Goal: Answer question/provide support: Share knowledge or assist other users

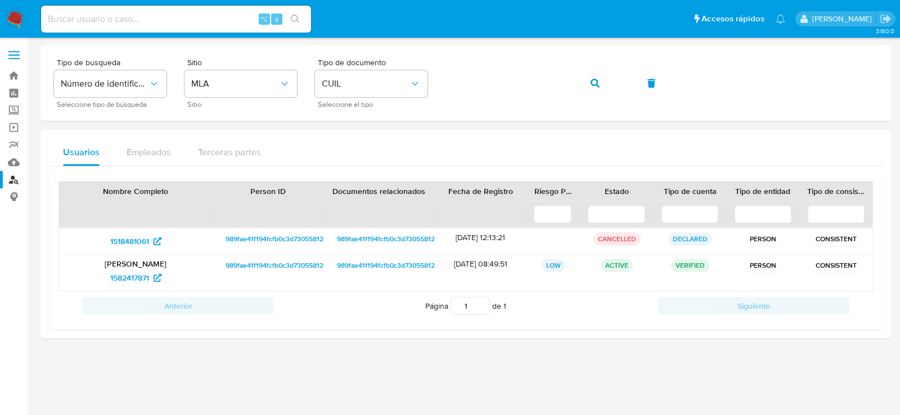
click at [97, 363] on div at bounding box center [466, 206] width 851 height 322
click at [628, 82] on div "Tipo de busqueda Número de identificación Seleccione tipo de búsqueda Sitio MLA…" at bounding box center [466, 83] width 824 height 49
click at [598, 82] on icon "button" at bounding box center [595, 83] width 9 height 9
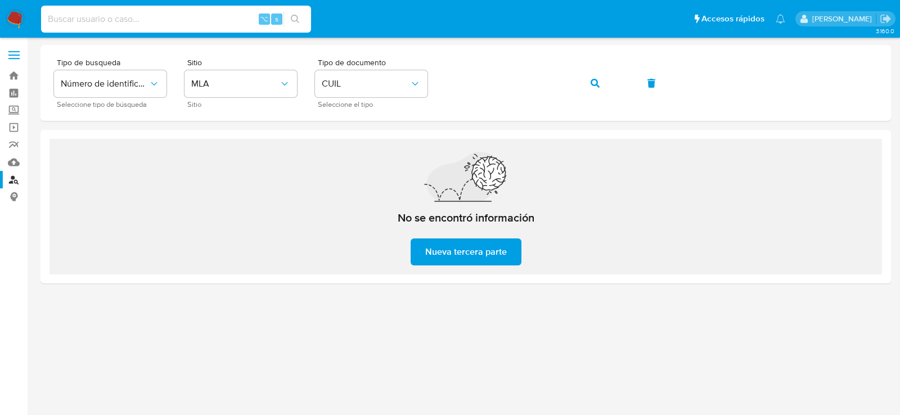
click at [237, 18] on input at bounding box center [176, 19] width 270 height 15
paste input "1636484778"
type input "1636484778"
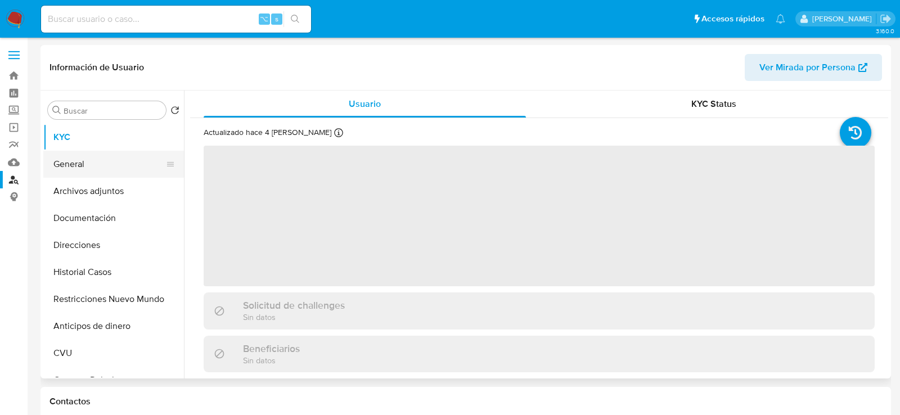
select select "10"
click at [86, 169] on button "General" at bounding box center [109, 164] width 132 height 27
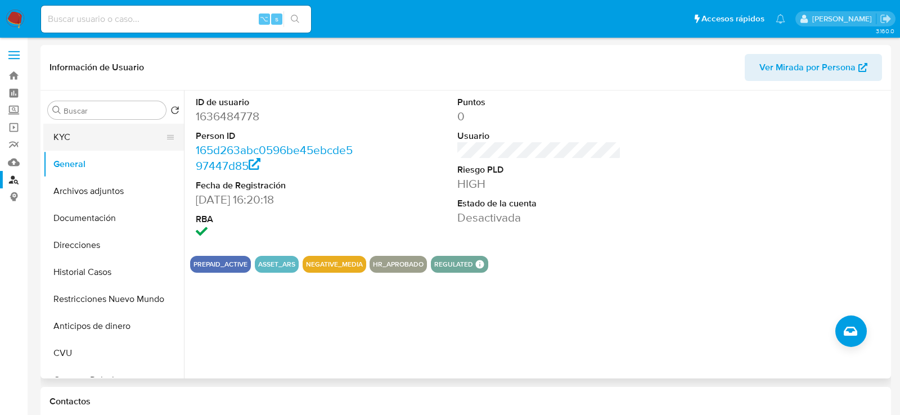
click at [82, 136] on button "KYC" at bounding box center [109, 137] width 132 height 27
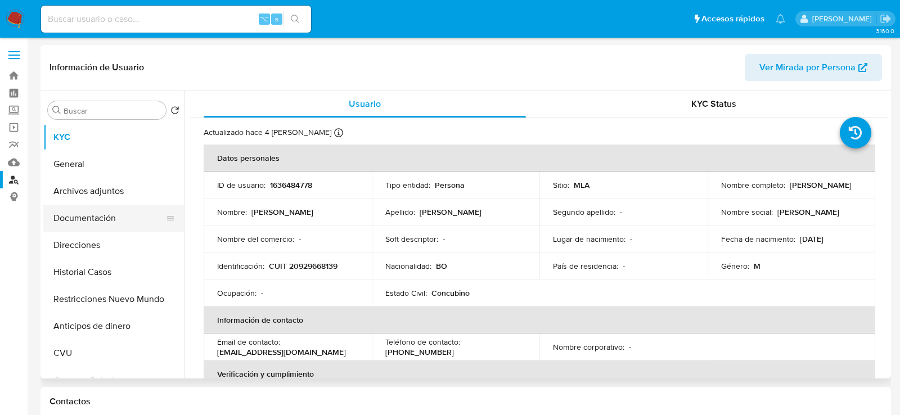
click at [111, 223] on button "Documentación" at bounding box center [109, 218] width 132 height 27
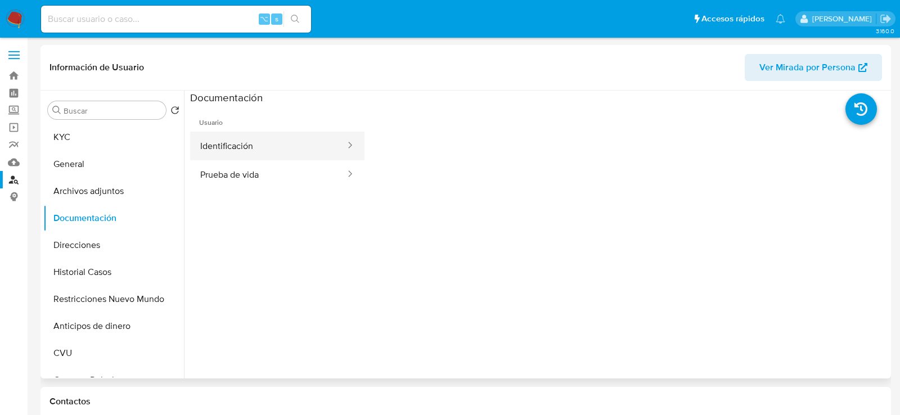
click at [243, 135] on button "Identificación" at bounding box center [268, 146] width 156 height 29
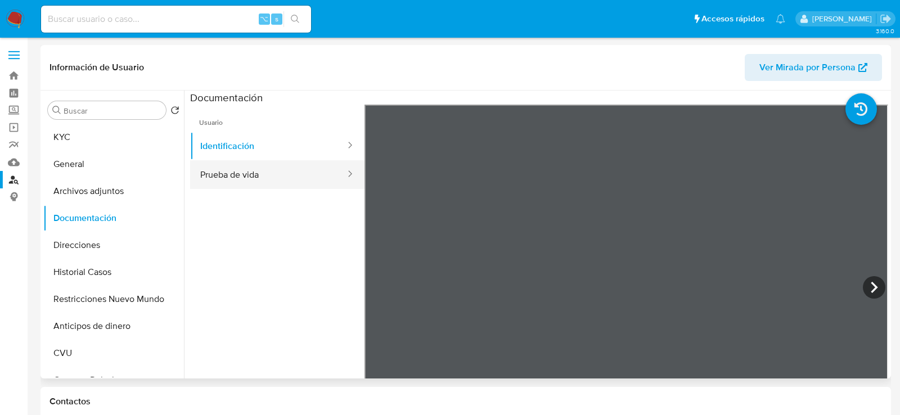
click at [276, 176] on button "Prueba de vida" at bounding box center [268, 174] width 156 height 29
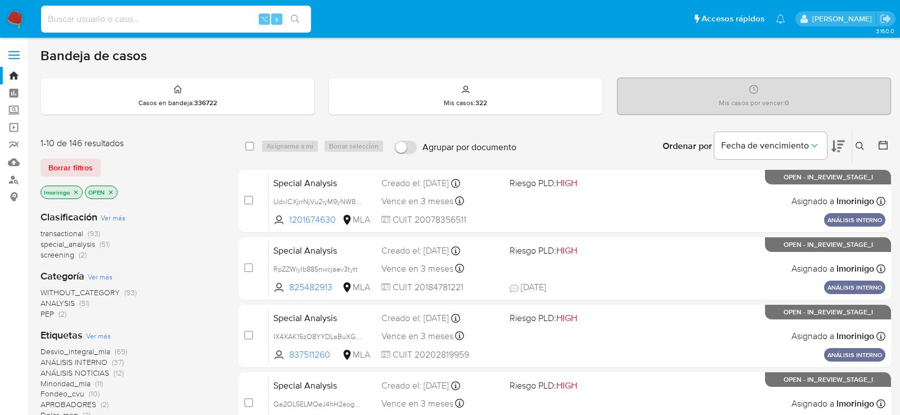
click at [130, 19] on input at bounding box center [176, 19] width 270 height 15
paste input "ymWQ2qPzdmt39pz6VH8dTASi"
type input "ymWQ2qPzdmt39pz6VH8dTASi"
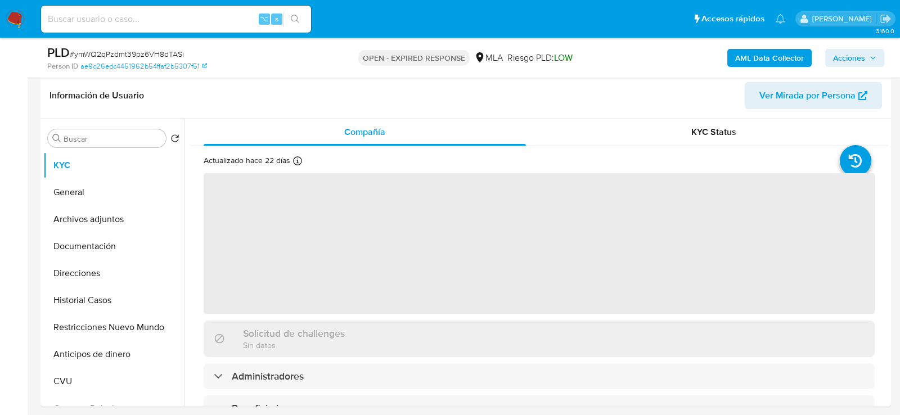
scroll to position [205, 0]
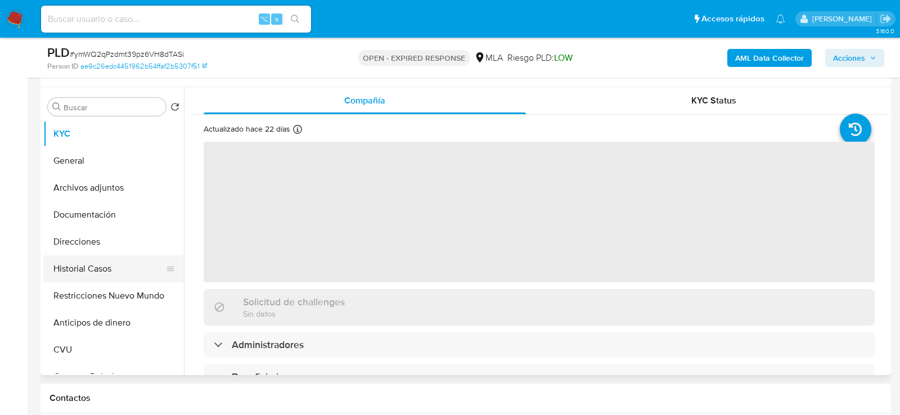
select select "10"
click at [89, 263] on button "Historial Casos" at bounding box center [109, 268] width 132 height 27
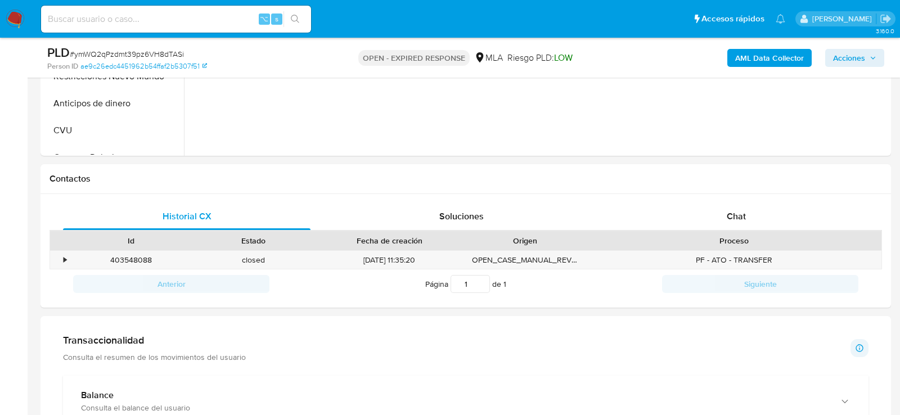
scroll to position [433, 0]
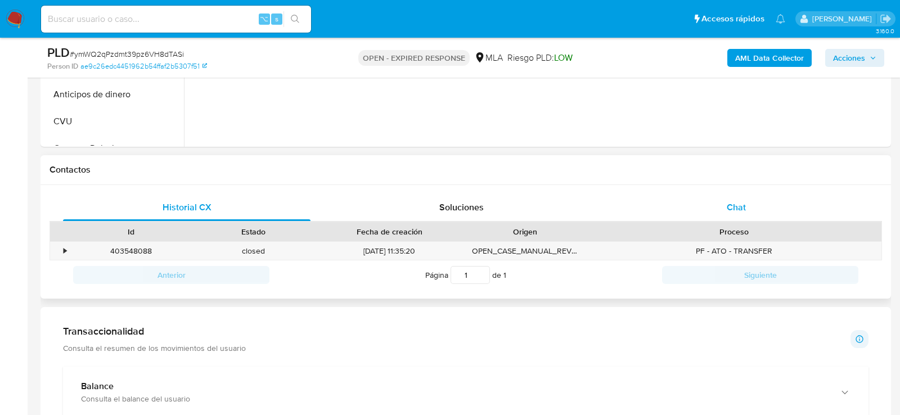
click at [746, 201] on span "Chat" at bounding box center [736, 207] width 19 height 13
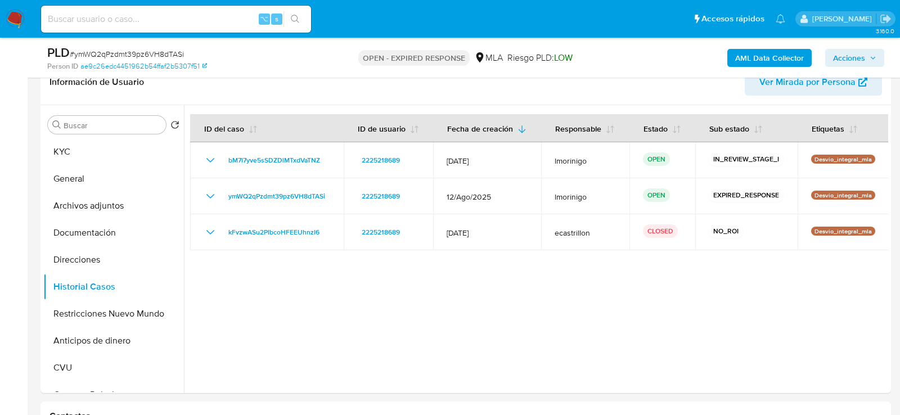
scroll to position [186, 0]
click at [70, 167] on button "General" at bounding box center [109, 180] width 132 height 27
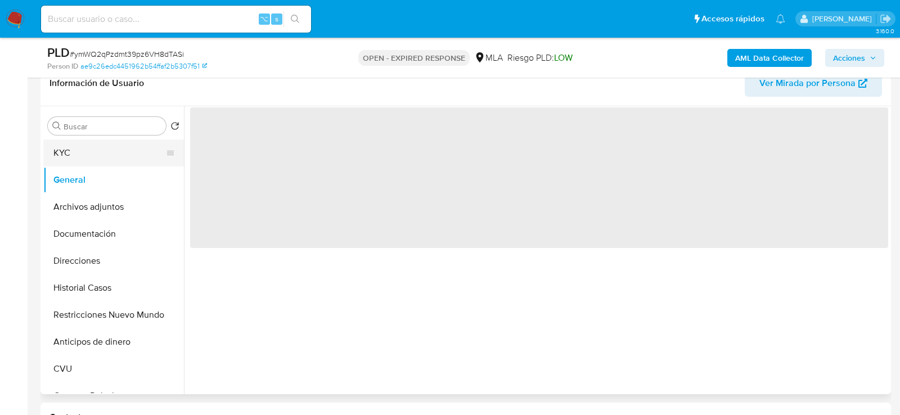
click at [70, 159] on button "KYC" at bounding box center [109, 153] width 132 height 27
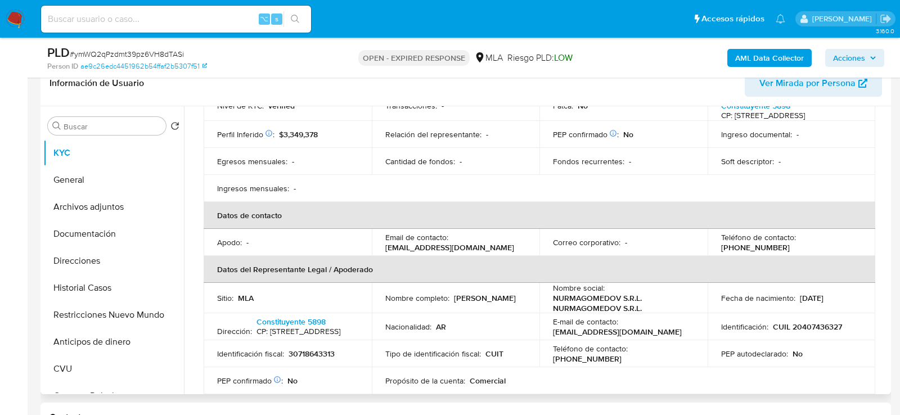
scroll to position [178, 0]
drag, startPoint x: 376, startPoint y: 261, endPoint x: 454, endPoint y: 259, distance: 78.2
click at [455, 255] on td "Email de contacto : srl.nurmagomedov@gmail.com" at bounding box center [456, 241] width 168 height 27
click at [454, 252] on p "srl.nurmagomedov@gmail.com" at bounding box center [449, 247] width 129 height 10
click at [416, 252] on p "srl.nurmagomedov@gmail.com" at bounding box center [449, 247] width 129 height 10
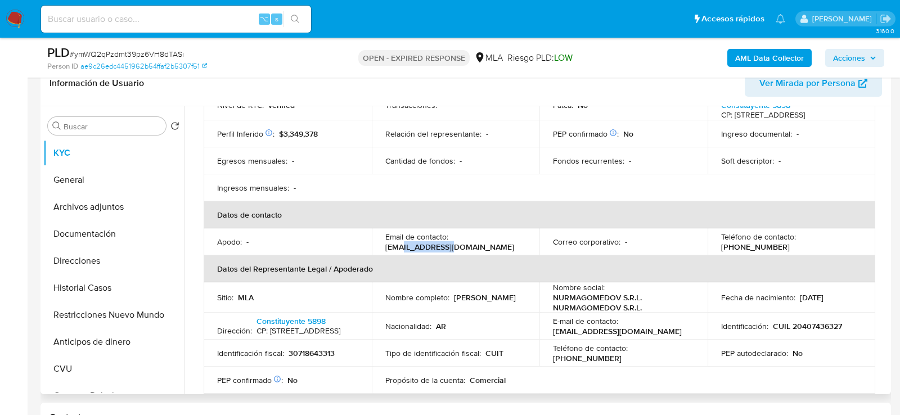
click at [416, 252] on p "srl.nurmagomedov@gmail.com" at bounding box center [449, 247] width 129 height 10
click at [385, 252] on p "srl.nurmagomedov@gmail.com" at bounding box center [449, 247] width 129 height 10
drag, startPoint x: 383, startPoint y: 258, endPoint x: 493, endPoint y: 258, distance: 110.3
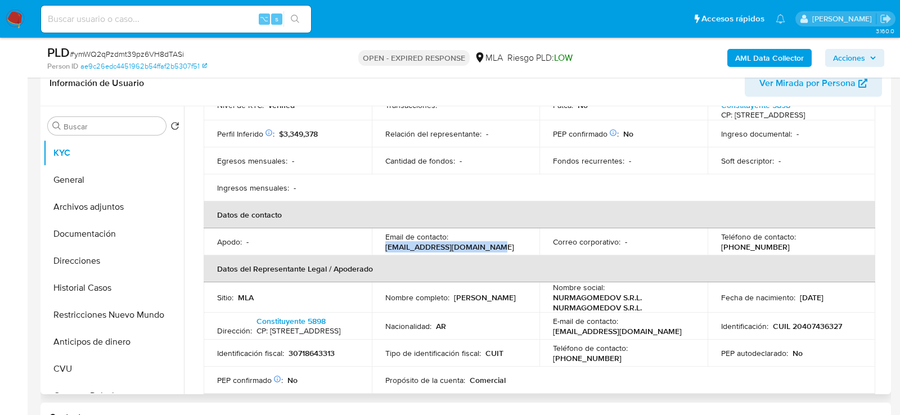
click at [493, 255] on td "Email de contacto : srl.nurmagomedov@gmail.com" at bounding box center [456, 241] width 168 height 27
copy p "srl.nurmagomedov@gmail.com"
click at [150, 14] on input at bounding box center [176, 19] width 270 height 15
paste input "XqOlgpKFNYlF78IZR4EuSE38"
type input "XqOlgpKFNYlF78IZR4EuSE38"
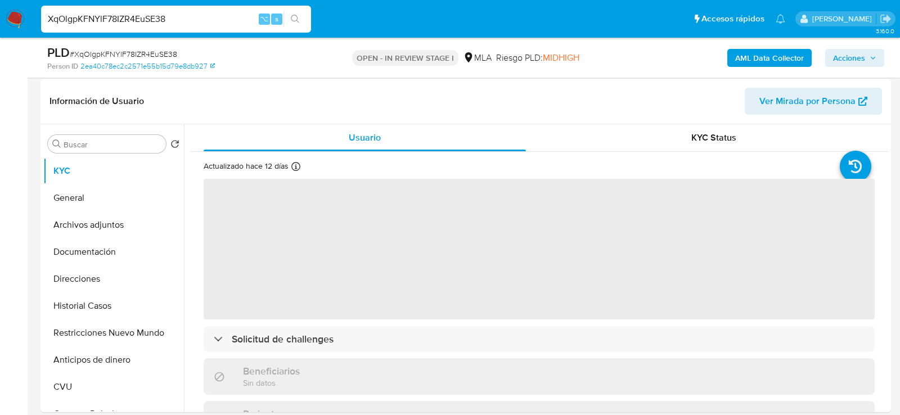
scroll to position [228, 0]
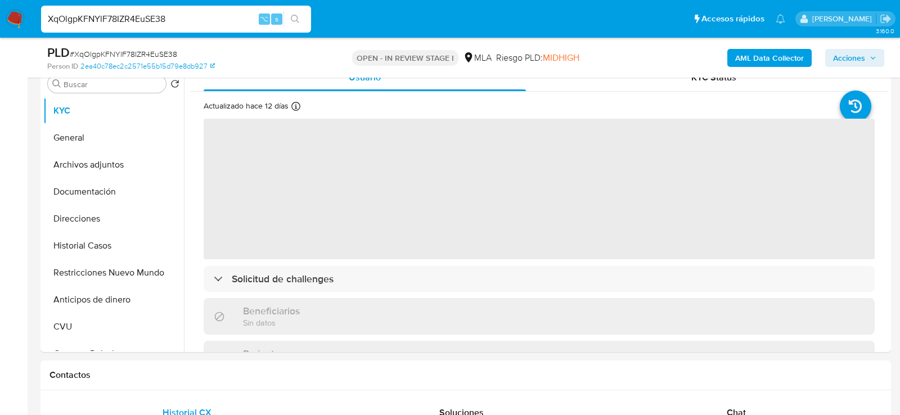
select select "10"
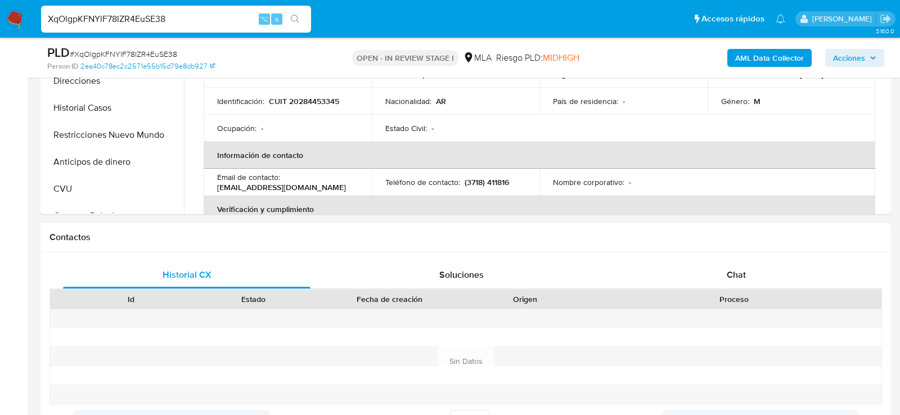
scroll to position [441, 0]
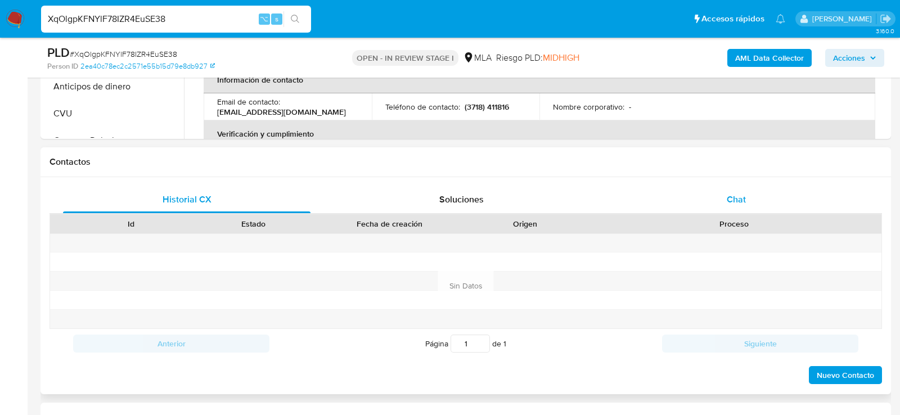
click at [739, 199] on span "Chat" at bounding box center [736, 199] width 19 height 13
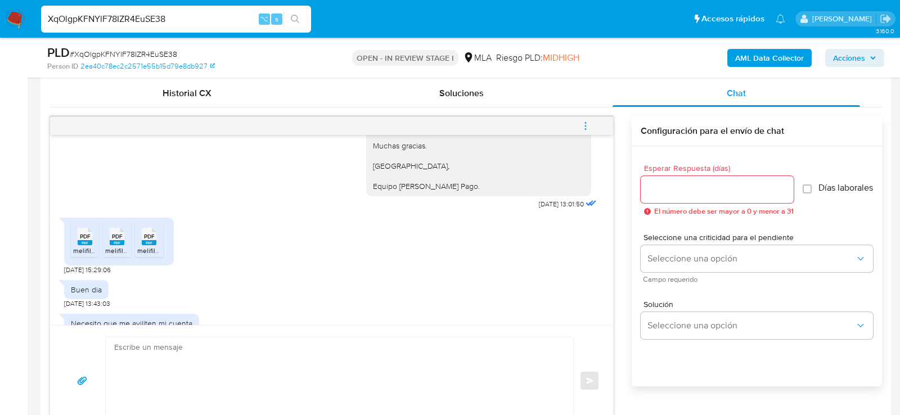
scroll to position [1479, 0]
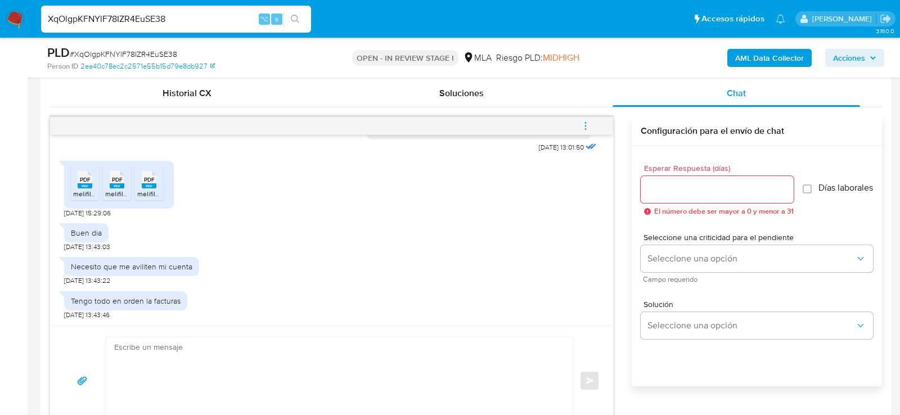
click at [85, 186] on icon "PDF" at bounding box center [85, 180] width 15 height 20
click at [120, 187] on icon "PDF" at bounding box center [117, 180] width 15 height 20
click at [162, 187] on li "PDF PDF melifile4269389558907200128.pdf" at bounding box center [149, 182] width 28 height 35
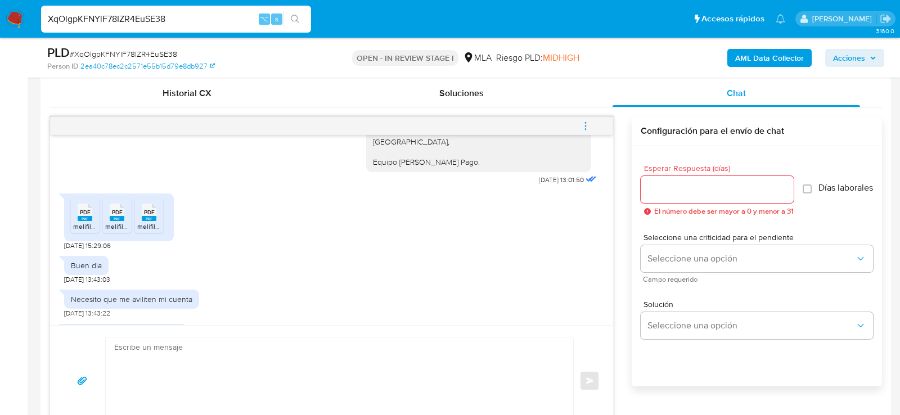
scroll to position [1359, 0]
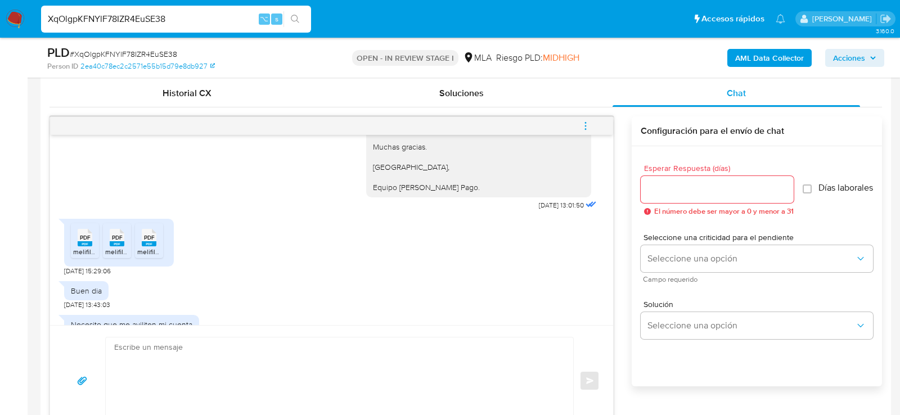
drag, startPoint x: 375, startPoint y: 168, endPoint x: 492, endPoint y: 236, distance: 135.4
click at [492, 193] on div "Hola, muchas gracias por tu respuesta. No obstante, lo presentado no responde a…" at bounding box center [479, 3] width 212 height 379
copy div "Hola, muchas gracias por tu respuesta. No obstante, lo presentado no responde a…"
click at [378, 371] on textarea at bounding box center [336, 381] width 445 height 87
paste textarea "Hola, muchas gracias por tu respuesta. No obstante, lo presentado no responde a…"
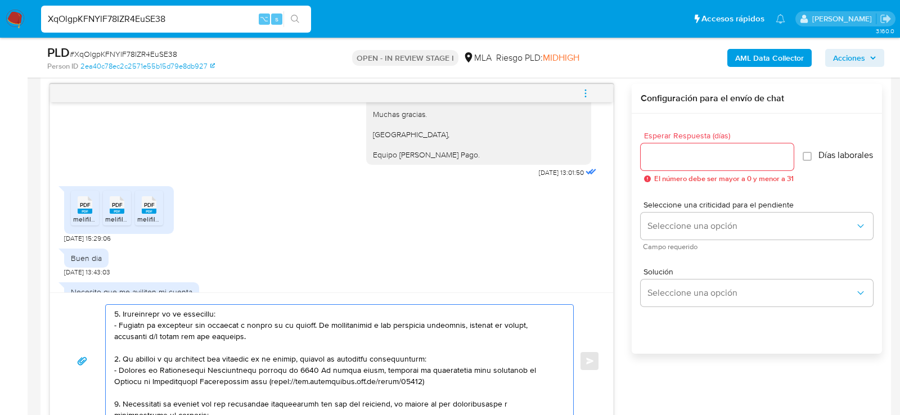
scroll to position [23, 0]
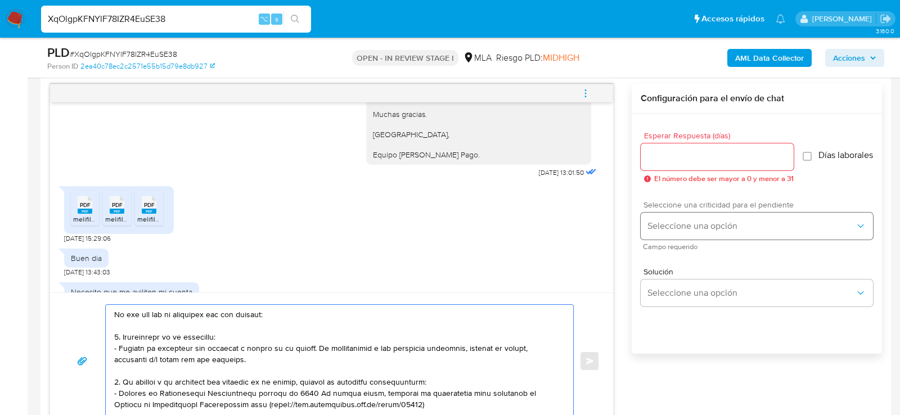
type textarea "Hola, muchas gracias por tu respuesta. No obstante, lo presentado no responde a…"
click at [647, 240] on button "Seleccione una opción" at bounding box center [757, 226] width 232 height 27
click at [648, 255] on span "HIGH" at bounding box center [657, 250] width 19 height 10
click at [662, 163] on div at bounding box center [717, 156] width 153 height 27
click at [658, 150] on input "Esperar Respuesta (días)" at bounding box center [717, 157] width 153 height 15
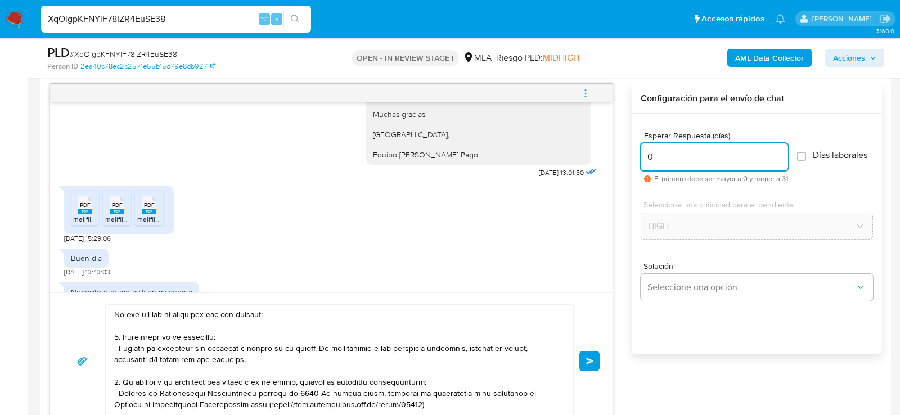
type input "0"
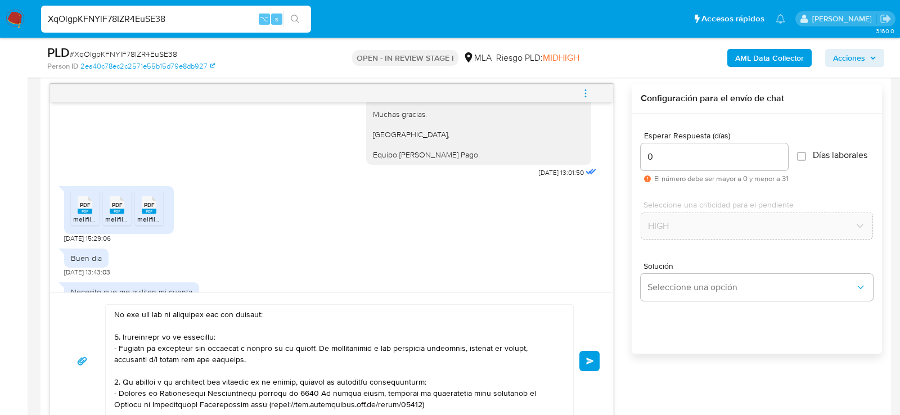
click at [587, 369] on div "Enviar" at bounding box center [332, 361] width 536 height 114
click at [589, 368] on button "Enviar" at bounding box center [590, 361] width 20 height 20
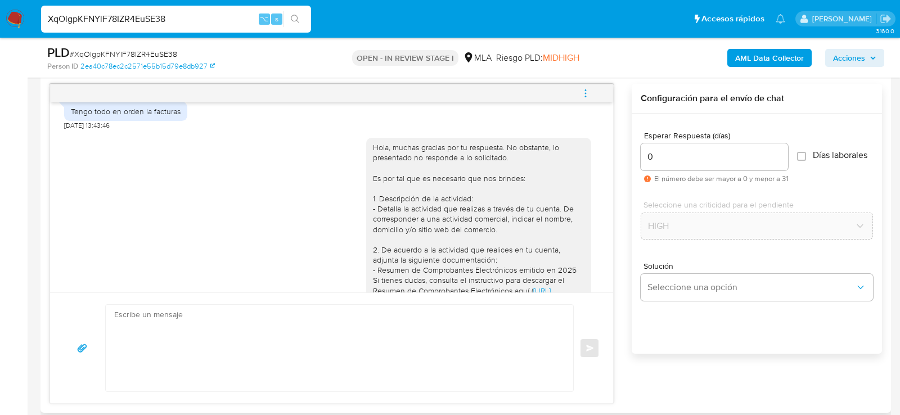
scroll to position [1527, 0]
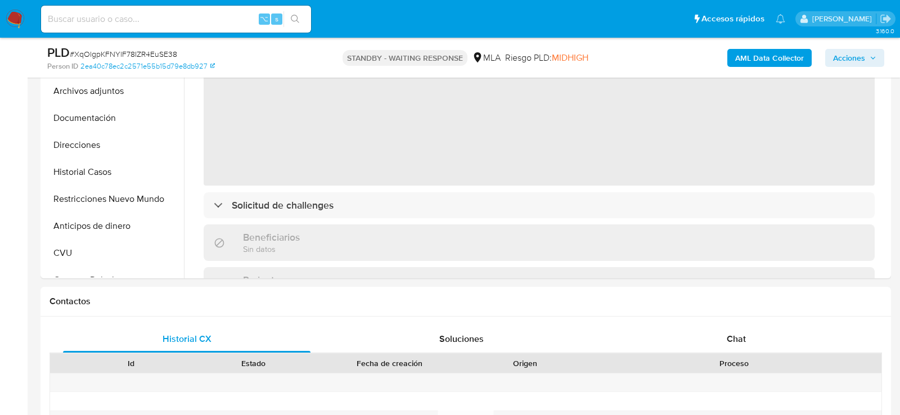
select select "10"
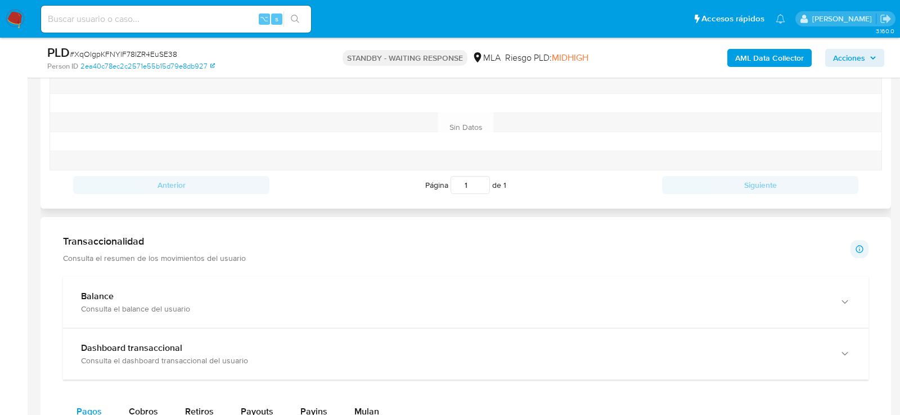
scroll to position [531, 0]
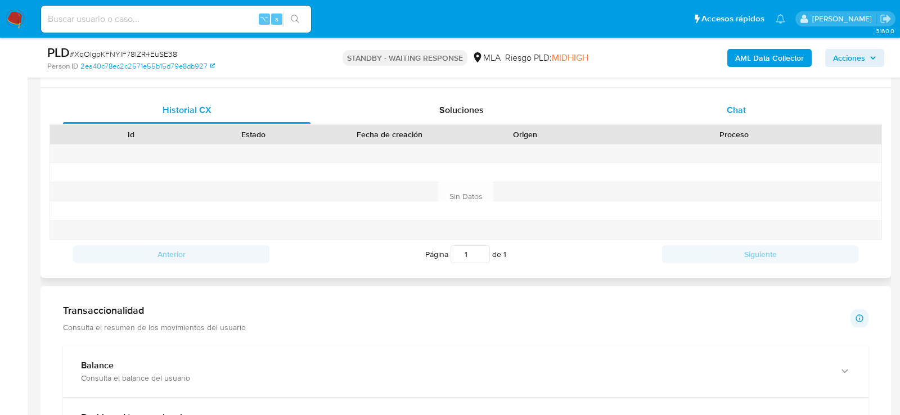
click at [740, 108] on span "Chat" at bounding box center [736, 110] width 19 height 13
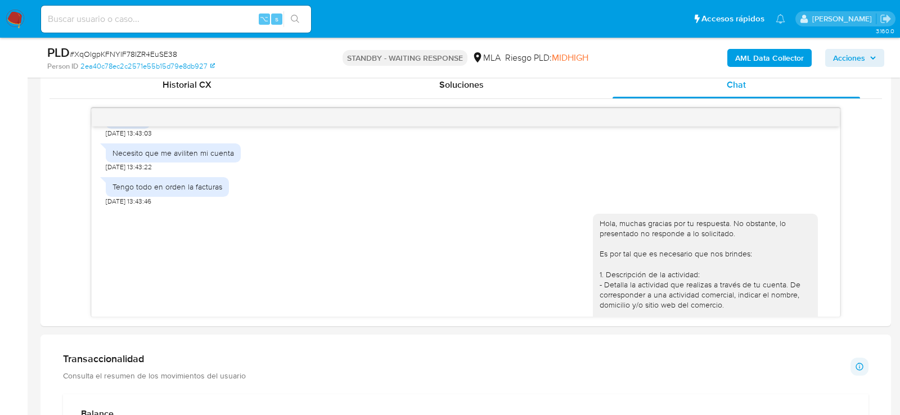
scroll to position [1214, 0]
click at [201, 17] on input at bounding box center [176, 19] width 270 height 15
paste input "kIYtmFUx3iFyITl3StXBQeGk"
type input "kIYtmFUx3iFyITl3StXBQeGk"
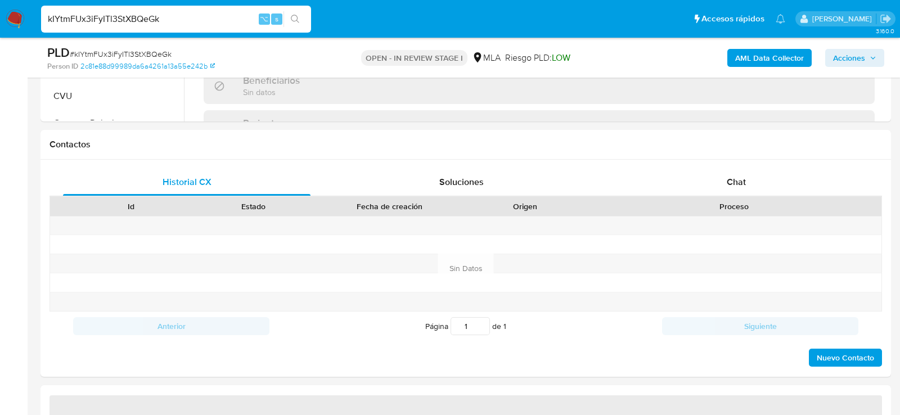
scroll to position [483, 0]
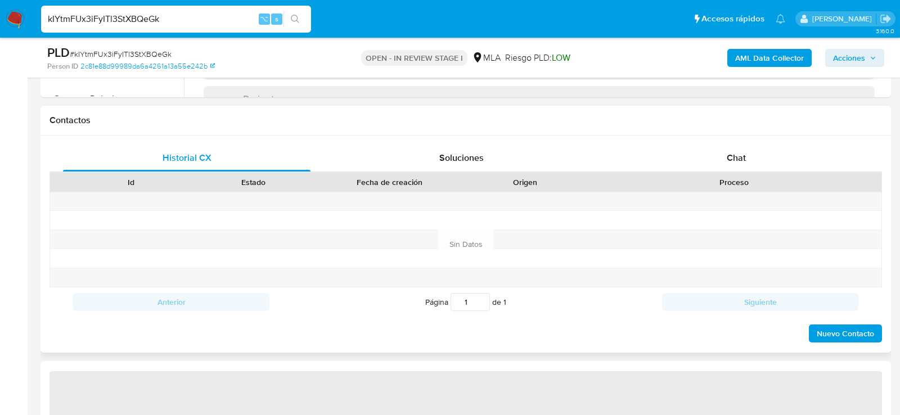
select select "10"
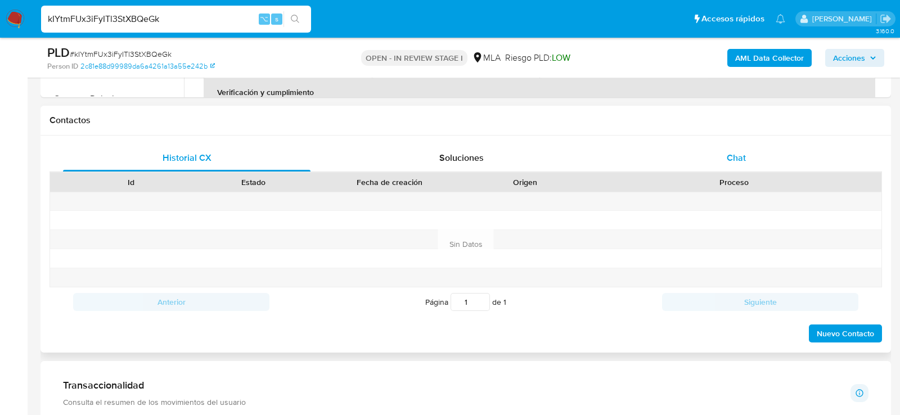
click at [717, 155] on div "Chat" at bounding box center [737, 158] width 248 height 27
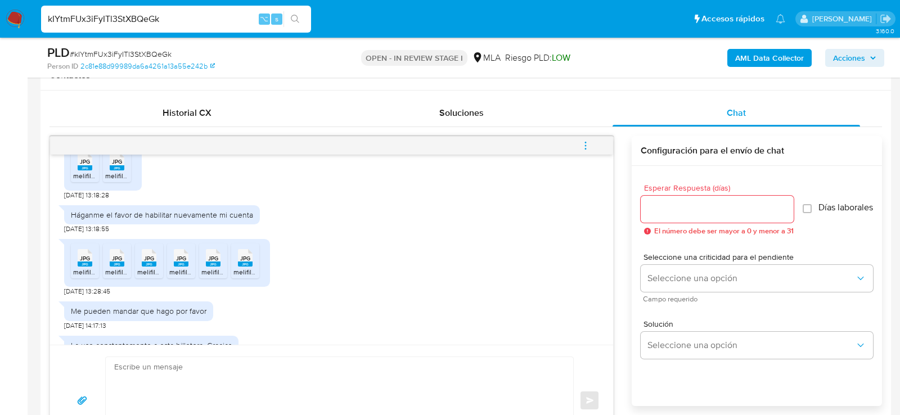
scroll to position [1200, 0]
click at [83, 164] on span "JPG" at bounding box center [85, 160] width 10 height 7
click at [123, 169] on icon at bounding box center [117, 160] width 15 height 17
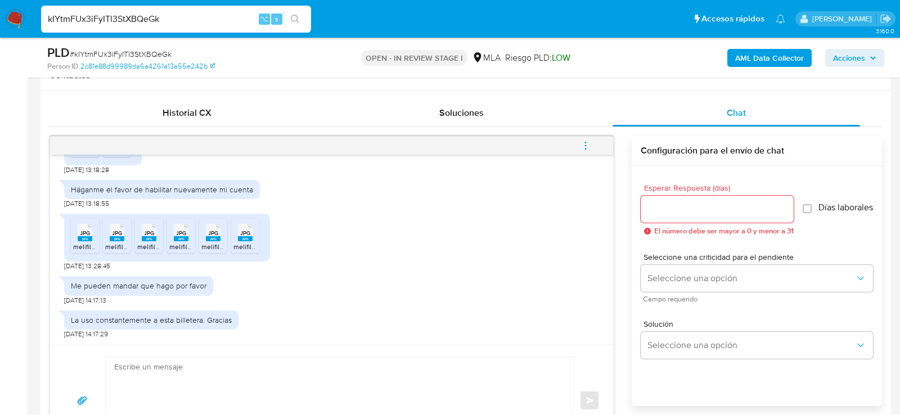
scroll to position [1291, 0]
click at [84, 246] on span "melifile6195632091526991335.jpg" at bounding box center [124, 247] width 103 height 10
click at [107, 246] on span "melifile2199041448296257628.jpg" at bounding box center [157, 247] width 104 height 10
click at [147, 246] on span "melifile886973106310882006.jpg" at bounding box center [187, 247] width 100 height 10
click at [190, 246] on span "melifile3254631984171854645.jpg" at bounding box center [220, 247] width 102 height 10
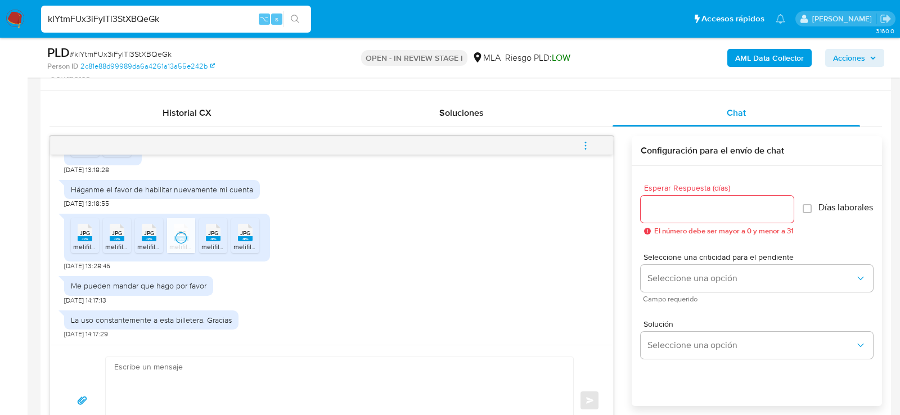
click at [211, 247] on span "melifile2645379924120179890.jpg" at bounding box center [253, 247] width 104 height 10
click at [253, 247] on span "melifile5864327349254294560.jpg" at bounding box center [287, 247] width 107 height 10
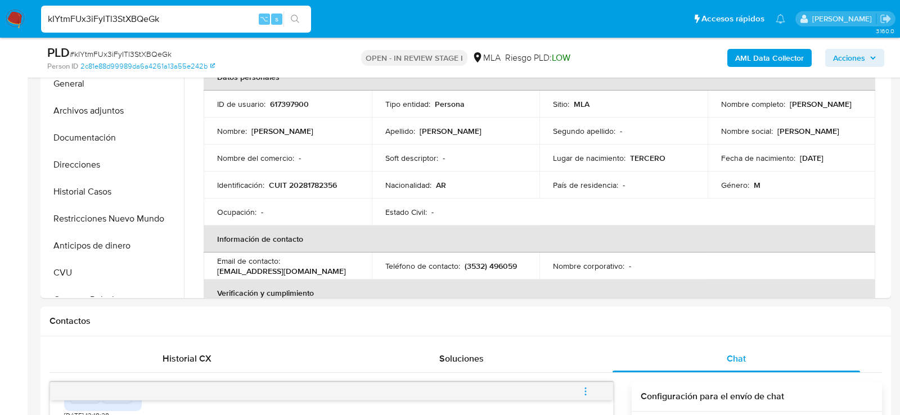
scroll to position [280, 0]
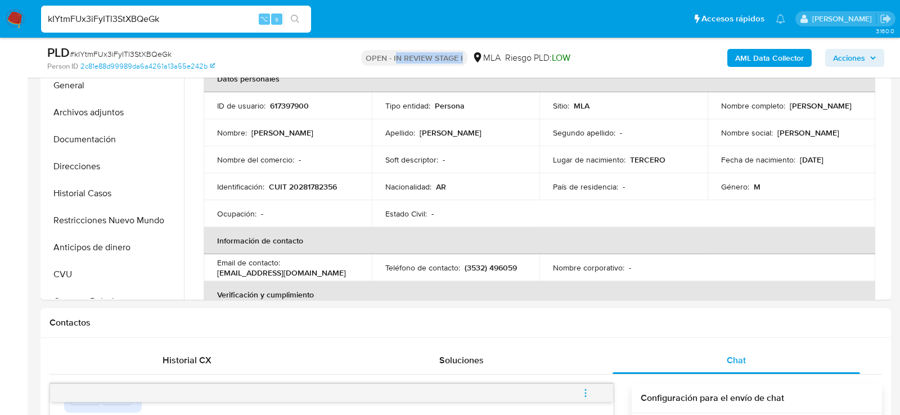
drag, startPoint x: 394, startPoint y: 57, endPoint x: 464, endPoint y: 57, distance: 69.2
click at [464, 57] on p "OPEN - IN REVIEW STAGE I" at bounding box center [414, 58] width 106 height 16
copy p "N REVIEW STAGE I"
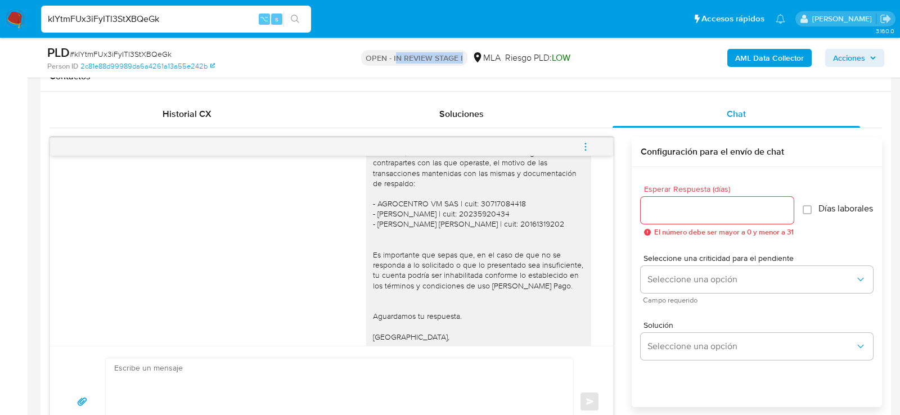
scroll to position [919, 0]
click at [119, 49] on span "# kIYtmFUx3iFyITl3StXBQeGk" at bounding box center [121, 53] width 102 height 11
copy span "kIYtmFUx3iFyITl3StXBQeGk"
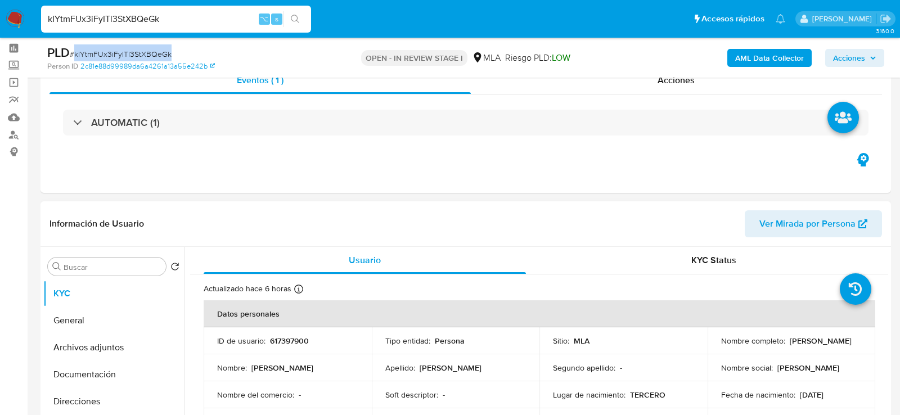
scroll to position [46, 0]
click at [638, 82] on div "Acciones" at bounding box center [677, 79] width 412 height 27
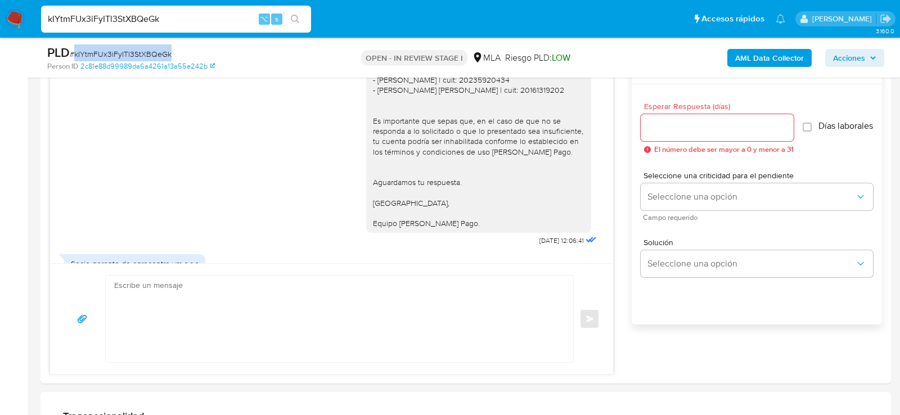
scroll to position [737, 0]
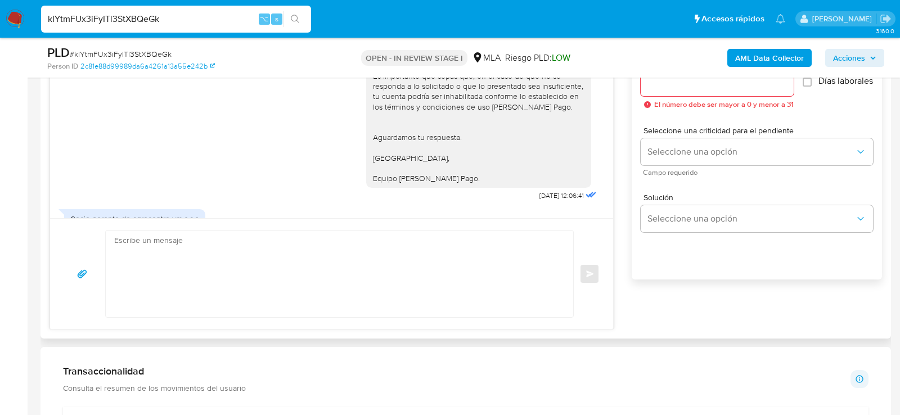
click at [167, 309] on textarea at bounding box center [336, 274] width 445 height 87
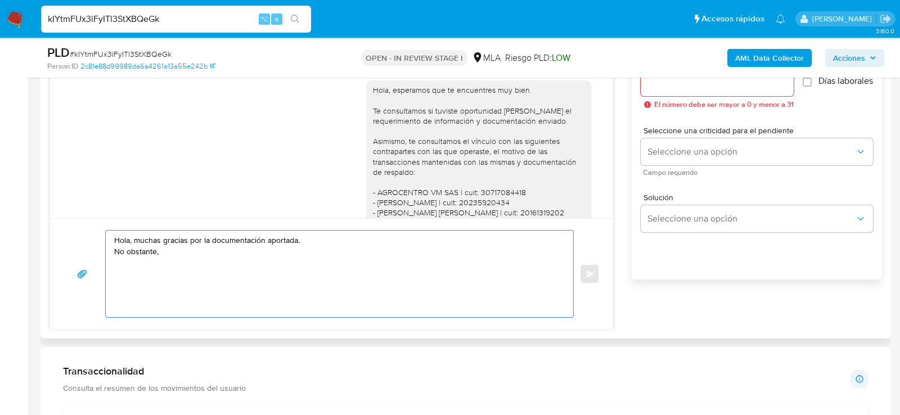
scroll to position [800, 0]
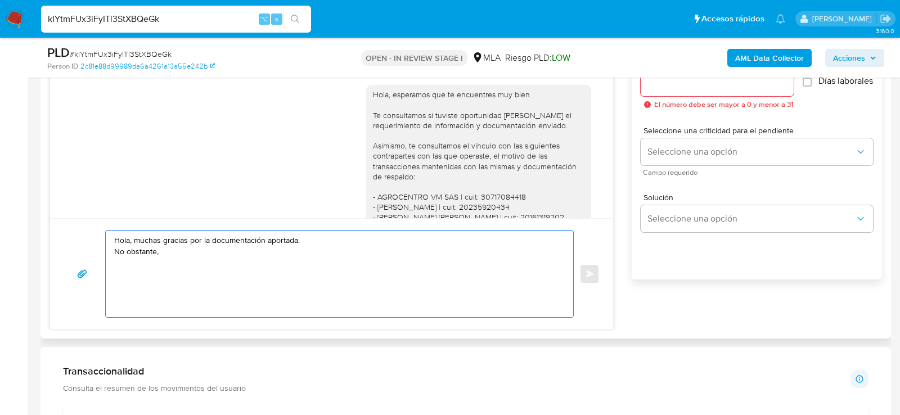
click at [117, 251] on textarea "Hola, muchas gracias por la documentación aportada. No obstante," at bounding box center [336, 274] width 445 height 87
click at [212, 262] on textarea "Hola, muchas gracias por la documentación aportada. No obstante," at bounding box center [336, 274] width 445 height 87
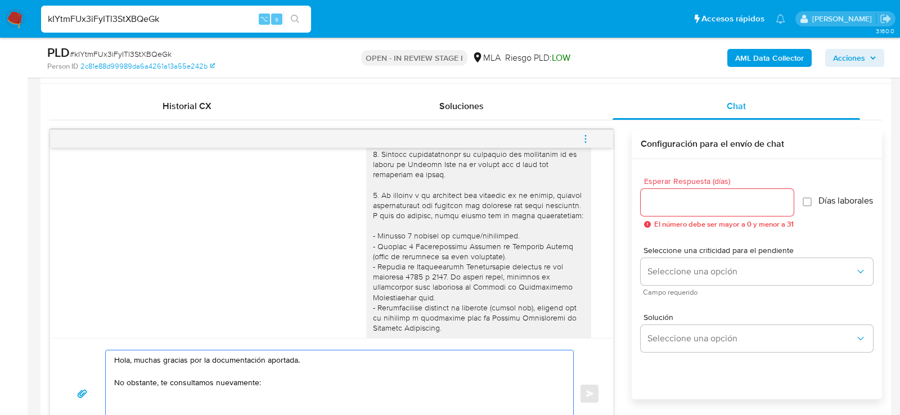
scroll to position [72, 0]
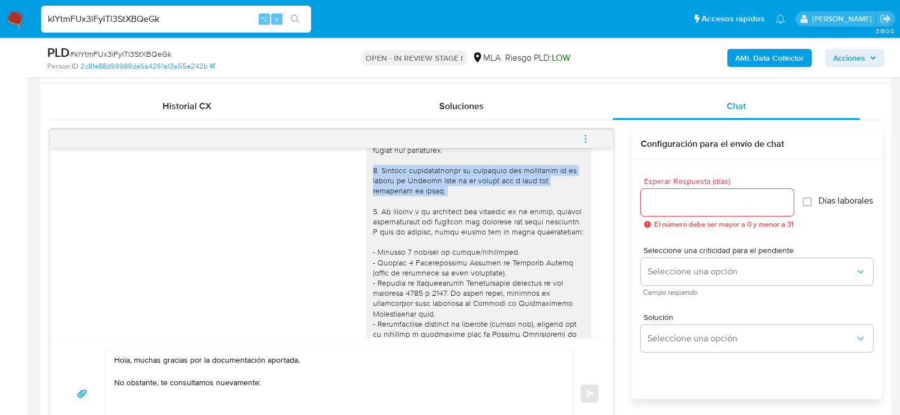
drag, startPoint x: 373, startPoint y: 168, endPoint x: 440, endPoint y: 195, distance: 72.7
click at [440, 195] on div at bounding box center [479, 386] width 212 height 584
copy div "1. Informa detalladamente la actividad que realizaste en tu cuenta de Mercado P…"
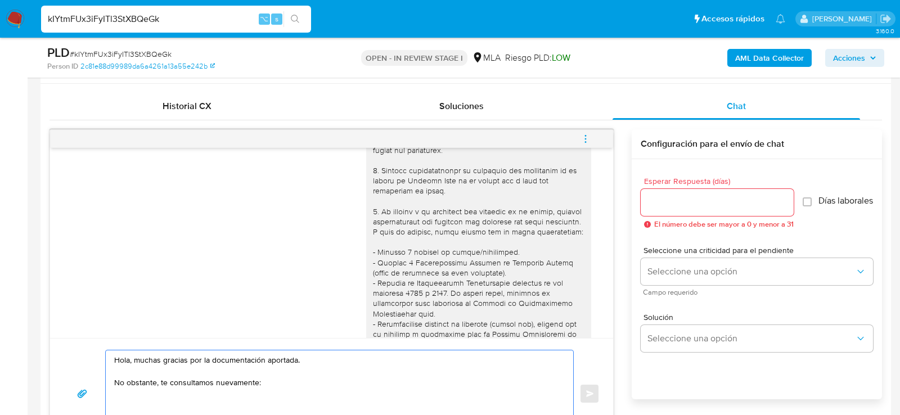
click at [176, 393] on textarea "Hola, muchas gracias por la documentación aportada. No obstante, te consultamos…" at bounding box center [336, 394] width 445 height 87
paste textarea "1. Informa detalladamente la actividad que realizaste en tu cuenta de Mercado P…"
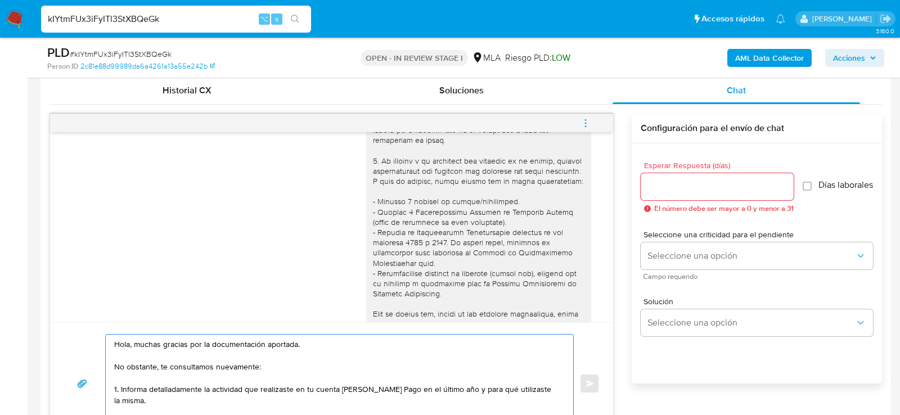
scroll to position [108, 0]
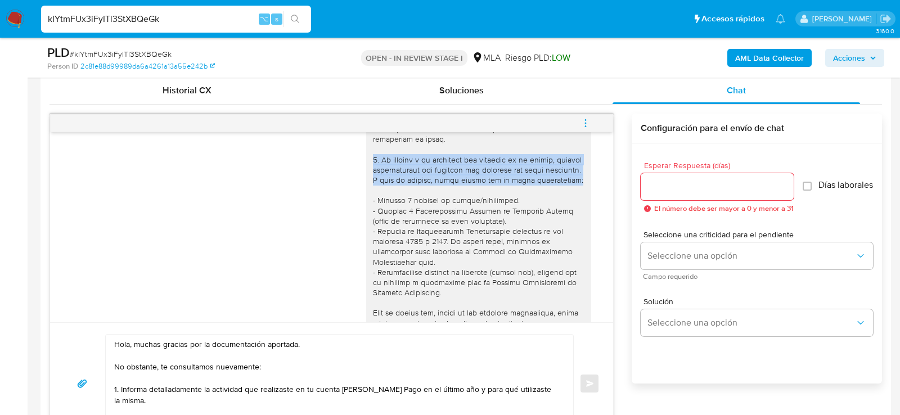
drag, startPoint x: 373, startPoint y: 157, endPoint x: 439, endPoint y: 189, distance: 73.0
click at [439, 189] on div at bounding box center [479, 334] width 212 height 584
copy div "2. De acuerdo a la actividad que realices en tu cuenta, adjunta documentación q…"
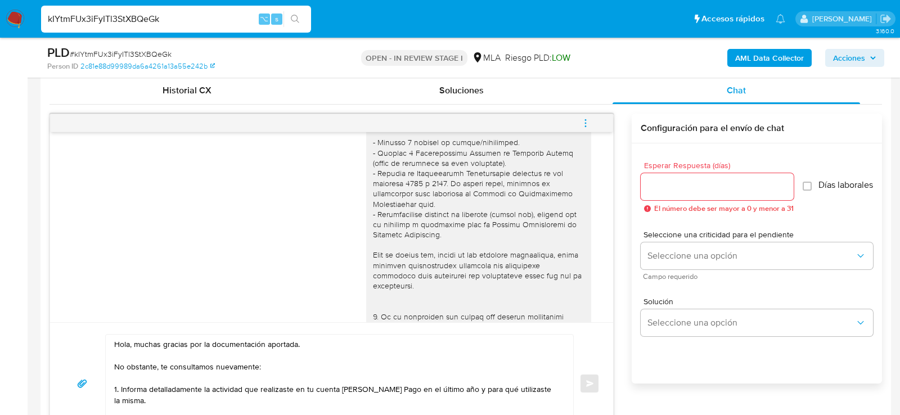
scroll to position [165, 0]
click at [176, 403] on textarea "Hola, muchas gracias por la documentación aportada. No obstante, te consultamos…" at bounding box center [336, 384] width 445 height 98
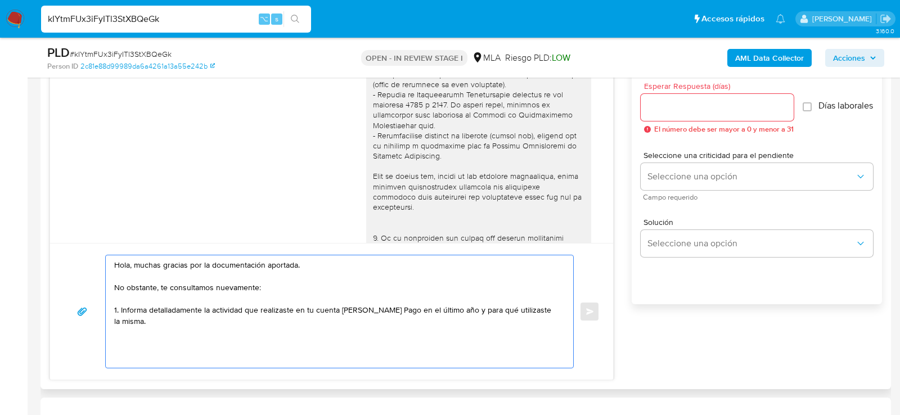
scroll to position [715, 0]
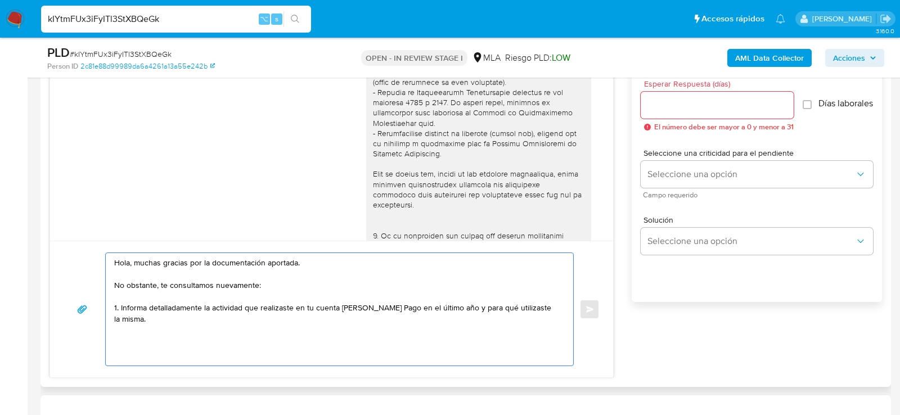
click at [133, 302] on textarea "Hola, muchas gracias por la documentación aportada. No obstante, te consultamos…" at bounding box center [336, 309] width 445 height 113
click at [194, 272] on textarea "Hola, muchas gracias por la documentación aportada. No obstante, te consultamos…" at bounding box center [336, 309] width 445 height 113
click at [140, 304] on textarea "Hola, muchas gracias por la documentación aportada. No obstante, te consultamos…" at bounding box center [336, 309] width 445 height 113
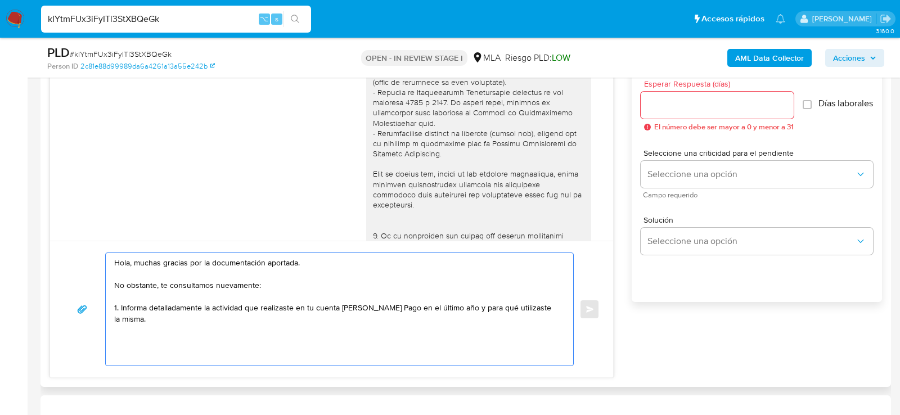
click at [140, 304] on textarea "Hola, muchas gracias por la documentación aportada. No obstante, te consultamos…" at bounding box center [336, 309] width 445 height 113
click at [133, 298] on textarea "Hola, muchas gracias por la documentación aportada. No obstante, te consultamos…" at bounding box center [336, 309] width 445 height 113
click at [151, 326] on textarea "Hola, muchas gracias por la documentación aportada. No obstante, te consultamos…" at bounding box center [336, 309] width 445 height 113
click at [135, 333] on textarea "Hola, muchas gracias por la documentación aportada. No obstante, te consultamos…" at bounding box center [336, 309] width 445 height 113
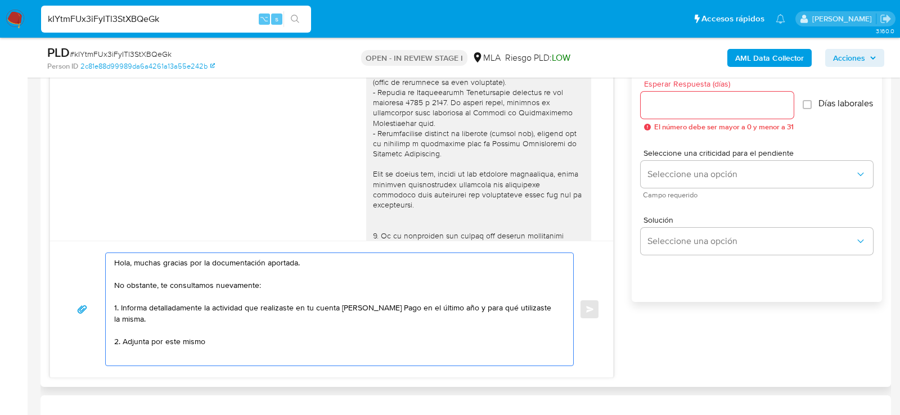
click at [135, 333] on textarea "Hola, muchas gracias por la documentación aportada. No obstante, te consultamos…" at bounding box center [336, 309] width 445 height 113
click at [215, 330] on textarea "Hola, muchas gracias por la documentación aportada. No obstante, te consultamos…" at bounding box center [336, 309] width 445 height 113
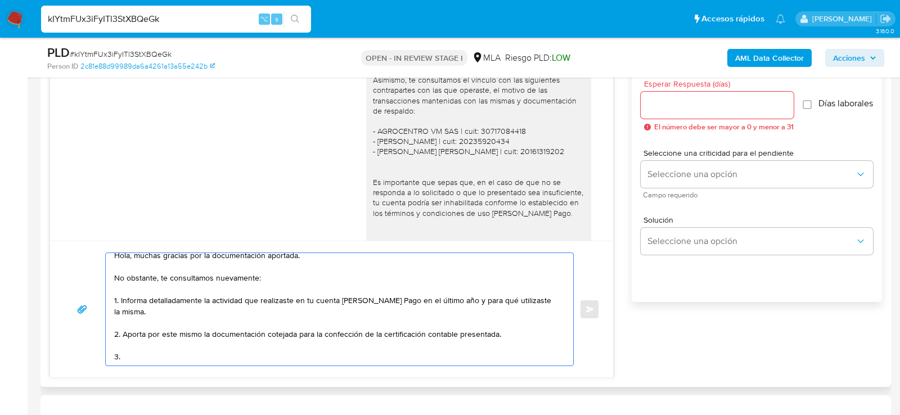
scroll to position [937, 0]
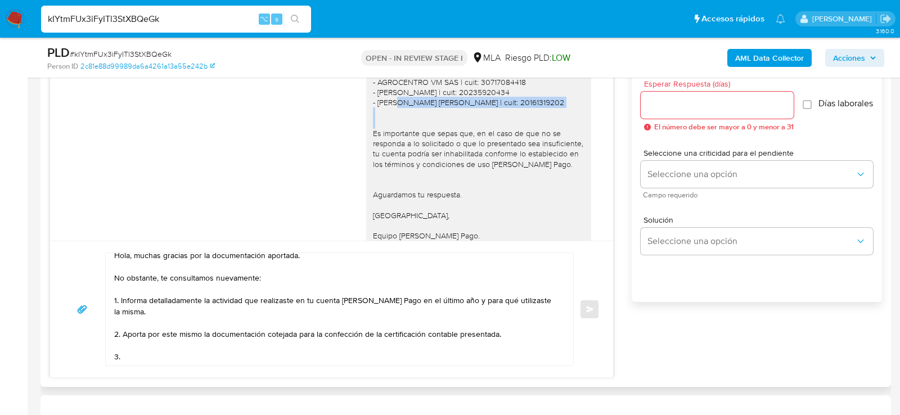
drag, startPoint x: 378, startPoint y: 133, endPoint x: 559, endPoint y: 136, distance: 181.2
click at [559, 136] on div "Hola, esperamos que te encuentres muy bien. Te consultamos si tuviste oportunid…" at bounding box center [479, 108] width 212 height 266
copy div "Apezteguia Jose Alejandro | cuit: 20161319202"
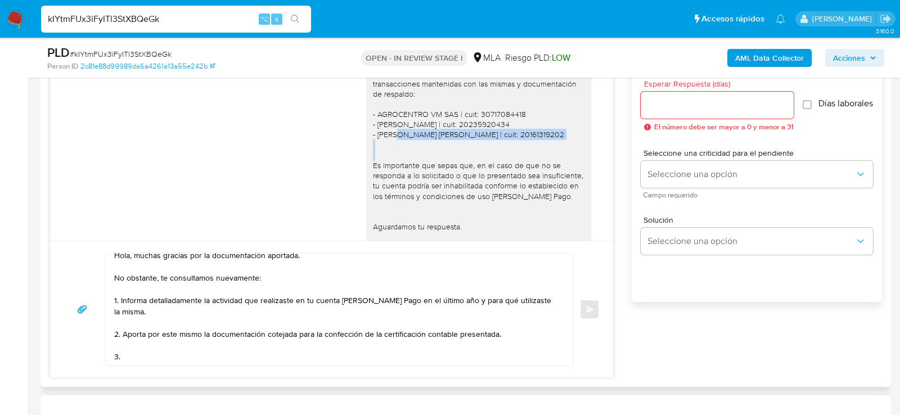
scroll to position [901, 0]
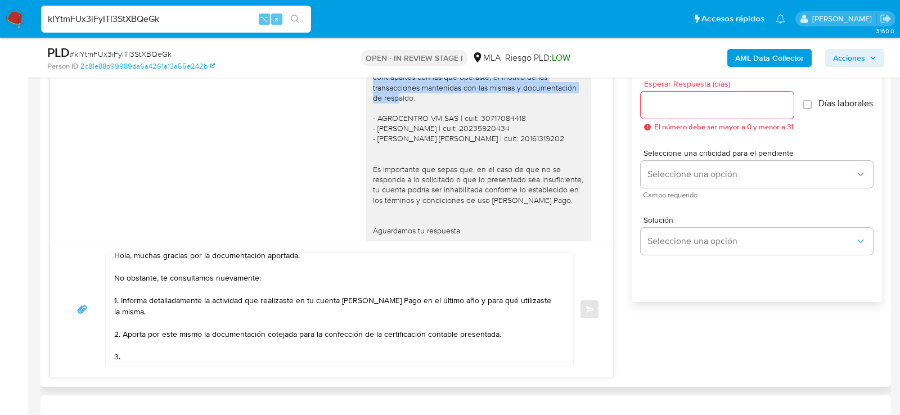
drag, startPoint x: 464, startPoint y: 95, endPoint x: 473, endPoint y: 127, distance: 33.3
click at [473, 128] on div "Hola, esperamos que te encuentres muy bien. Te consultamos si tuviste oportunid…" at bounding box center [479, 144] width 212 height 266
copy div "el vínculo con las siguientes contrapartes con las que operaste, el motivo de l…"
click at [173, 351] on textarea "Hola, muchas gracias por la documentación aportada. No obstante, te consultamos…" at bounding box center [336, 309] width 445 height 113
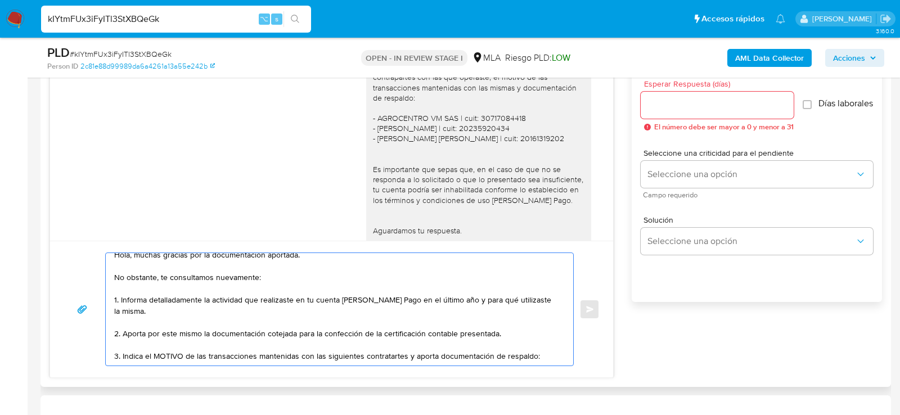
scroll to position [26, 0]
click at [390, 168] on div "Hola, esperamos que te encuentres muy bien. Te consultamos si tuviste oportunid…" at bounding box center [479, 144] width 212 height 266
copy div "- Apezteguia Jose Alejandro | cuit: 20161319202"
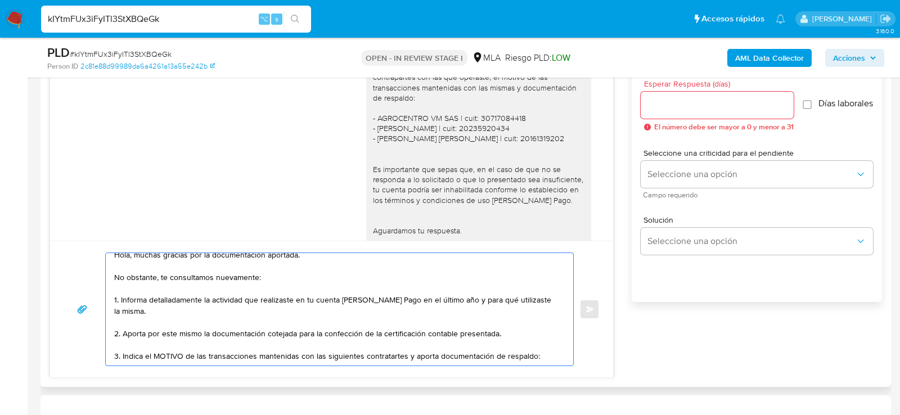
click at [174, 362] on textarea "Hola, muchas gracias por la documentación aportada. No obstante, te consultamos…" at bounding box center [336, 309] width 445 height 113
paste textarea "- Apezteguia Jose Alejandro | cuit: 20161319202"
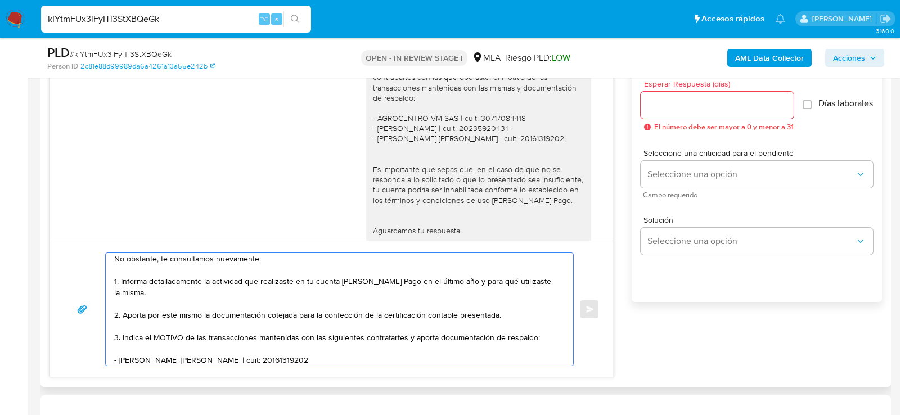
scroll to position [38, 0]
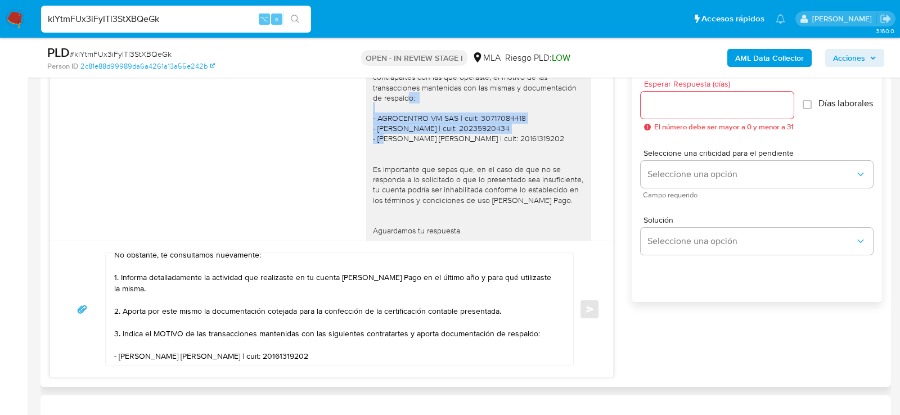
drag, startPoint x: 376, startPoint y: 147, endPoint x: 553, endPoint y: 155, distance: 177.4
click at [554, 156] on div "Hola, esperamos que te encuentres muy bien. Te consultamos si tuviste oportunid…" at bounding box center [479, 144] width 212 height 266
copy div "AGROCENTRO VM SAS | cuit: 30717084418 - Alfredo Cristian Bertone | cuit: 202359…"
click at [565, 331] on div "Hola, muchas gracias por la documentación aportada. No obstante, te consultamos…" at bounding box center [337, 309] width 462 height 113
click at [553, 330] on textarea "Hola, muchas gracias por la documentación aportada. No obstante, te consultamos…" at bounding box center [336, 309] width 445 height 113
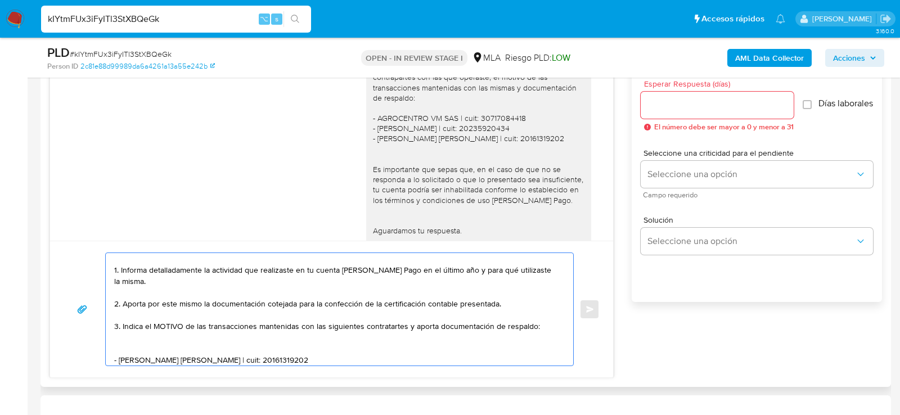
paste textarea "AGROCENTRO VM SAS | cuit: 30717084418 - Alfredo Cristian Bertone | cuit: 202359…"
click at [116, 349] on textarea "Hola, muchas gracias por la documentación aportada. No obstante, te consultamos…" at bounding box center [336, 309] width 445 height 113
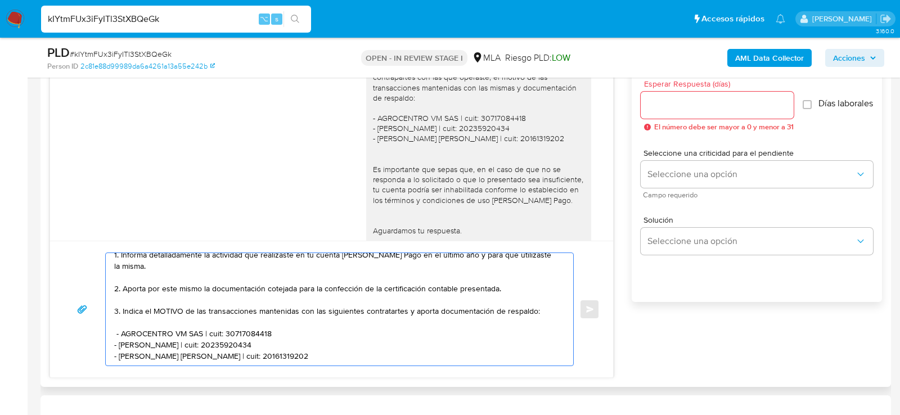
scroll to position [71, 0]
click at [385, 290] on textarea "Hola, muchas gracias por la documentación aportada. No obstante, te consultamos…" at bounding box center [336, 309] width 445 height 113
click at [393, 293] on textarea "Hola, muchas gracias por la documentación aportada. No obstante, te consultamos…" at bounding box center [336, 309] width 445 height 113
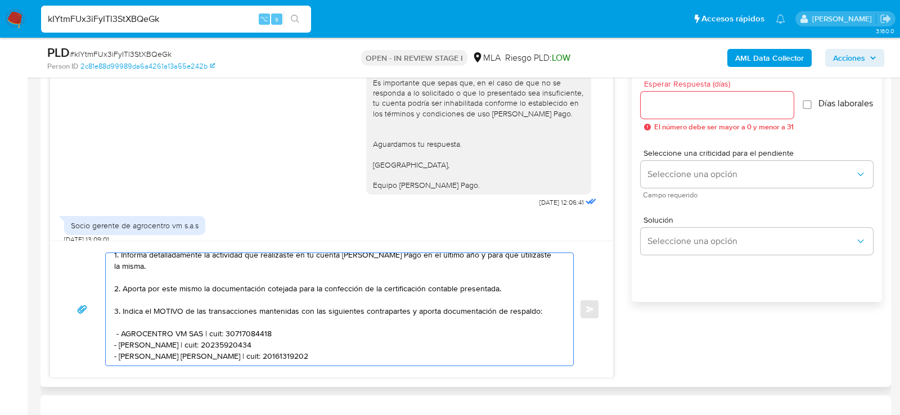
scroll to position [1004, 0]
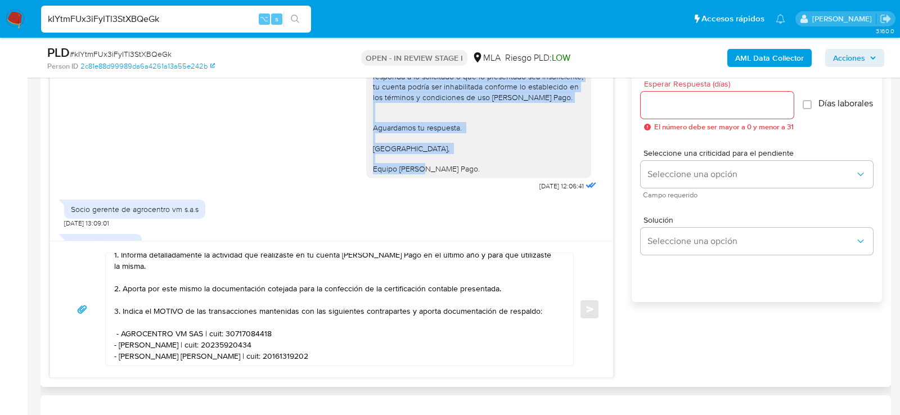
drag, startPoint x: 373, startPoint y: 93, endPoint x: 466, endPoint y: 201, distance: 142.8
click at [466, 174] on div "Hola, esperamos que te encuentres muy bien. Te consultamos si tuviste oportunid…" at bounding box center [479, 41] width 212 height 266
copy div "Es importante que sepas que, en el caso de que no se responda a lo solicitado o…"
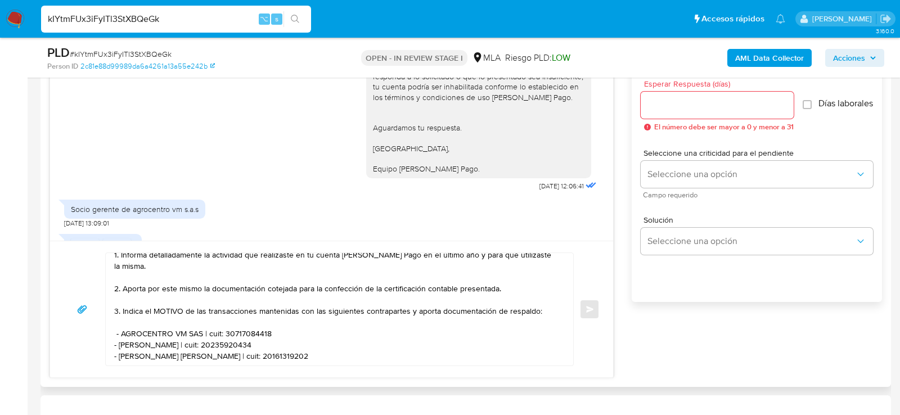
click at [313, 354] on textarea "Hola, muchas gracias por la documentación aportada. No obstante, te consultamos…" at bounding box center [336, 309] width 445 height 113
paste textarea "Es importante que sepas que, en el caso de que no se responda a lo solicitado o…"
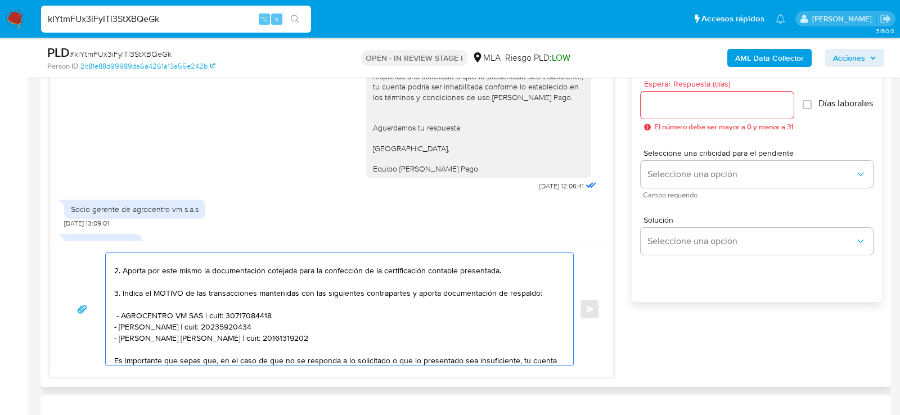
scroll to position [161, 0]
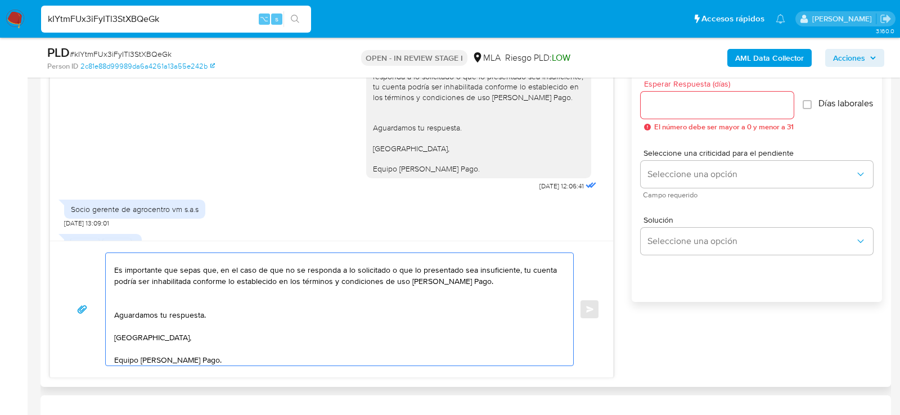
type textarea "Hola, muchas gracias por la documentación aportada. No obstante, te consultamos…"
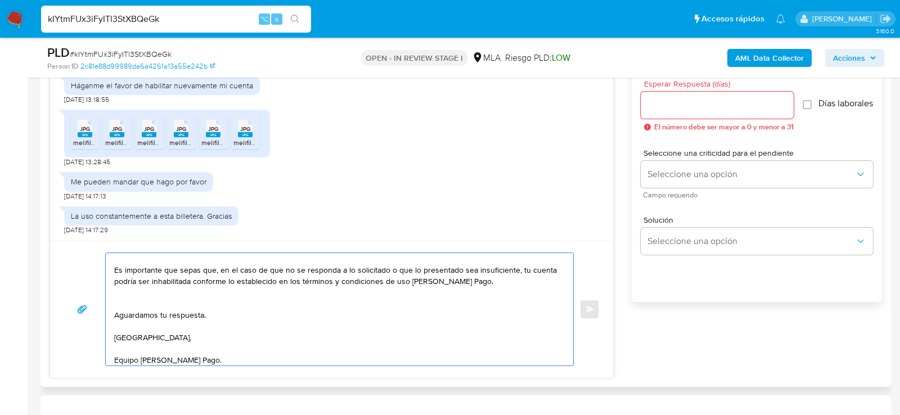
scroll to position [1295, 0]
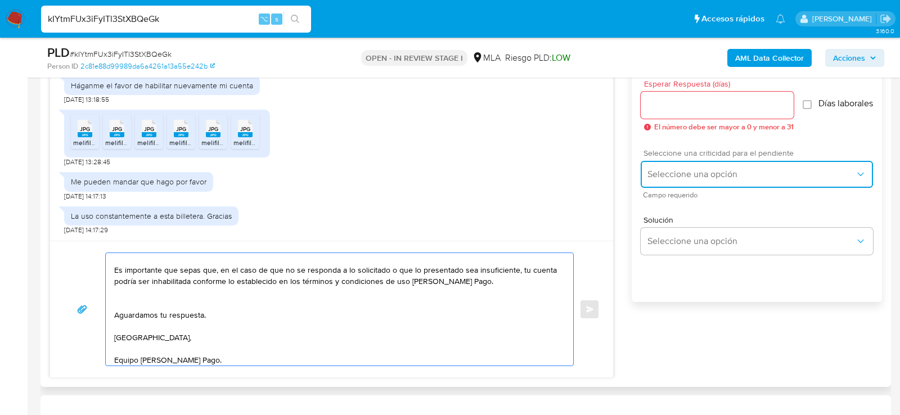
click at [661, 187] on button "Seleccione una opción" at bounding box center [757, 174] width 232 height 27
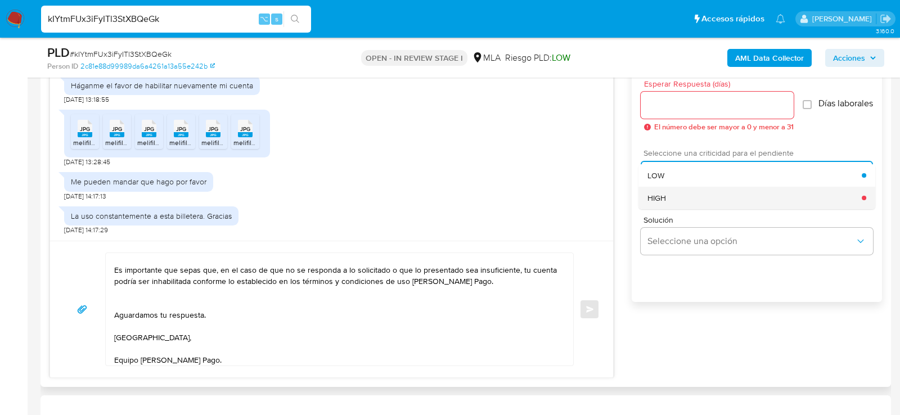
click at [661, 209] on div "HIGH" at bounding box center [755, 198] width 214 height 23
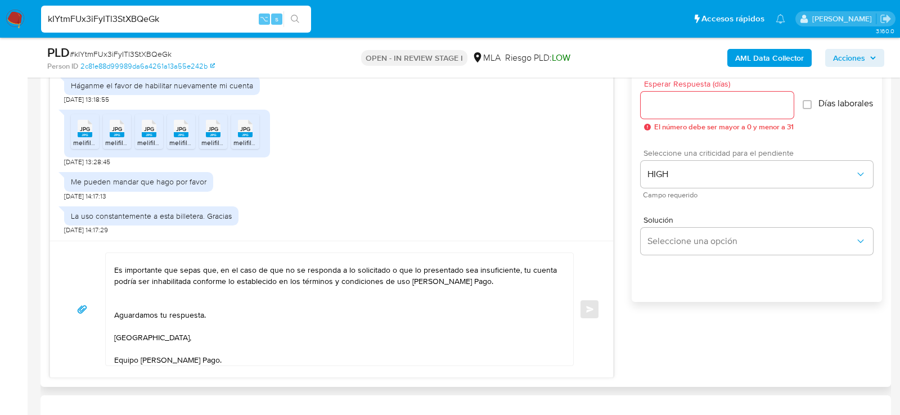
click at [667, 95] on div at bounding box center [717, 105] width 153 height 27
click at [667, 98] on input "Esperar Respuesta (días)" at bounding box center [717, 105] width 153 height 15
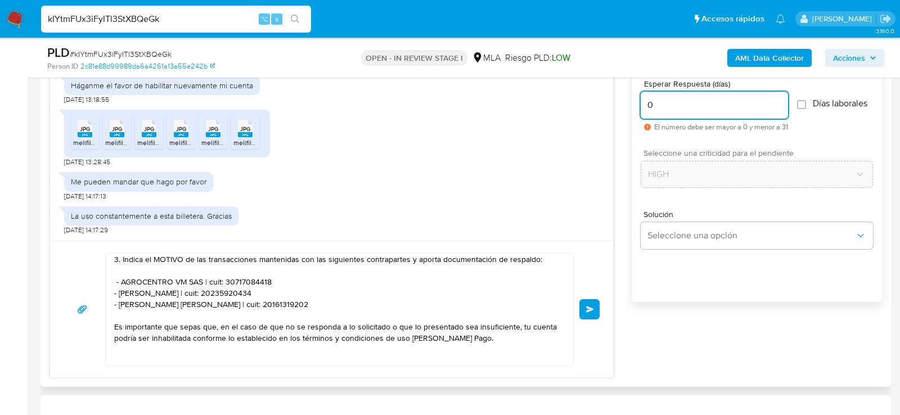
scroll to position [100, 0]
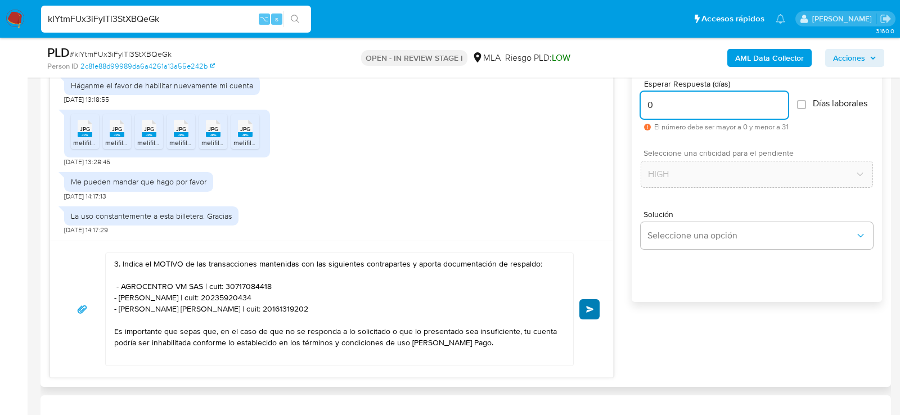
type input "0"
click at [589, 307] on span "Enviar" at bounding box center [590, 309] width 8 height 7
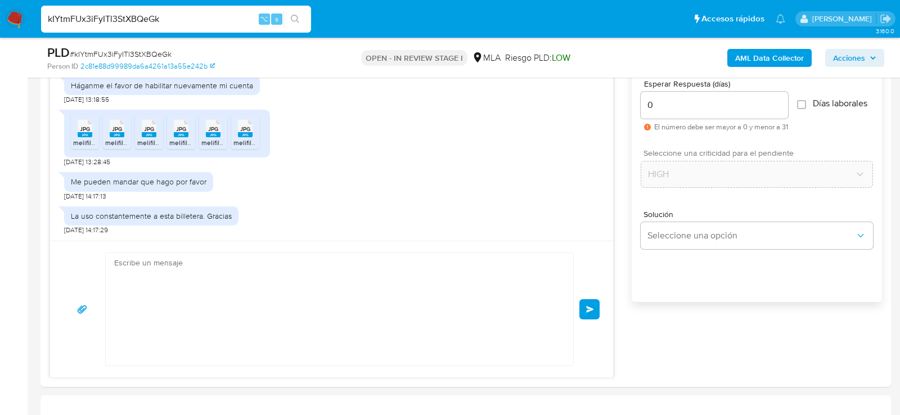
scroll to position [0, 0]
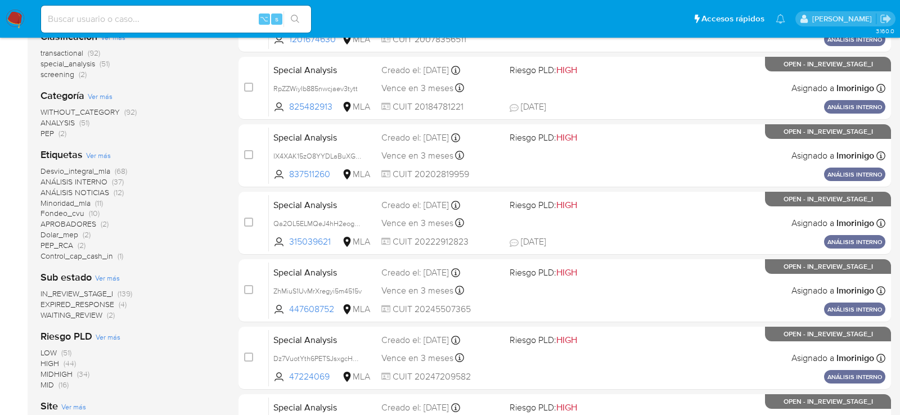
scroll to position [186, 0]
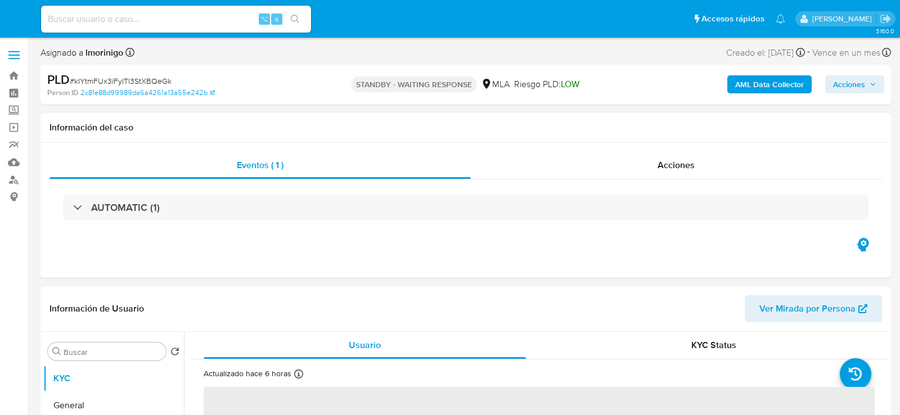
select select "10"
click at [164, 20] on input at bounding box center [176, 19] width 270 height 15
paste input "E2xtGeeuYQsUwt5dGgbO2ZLW"
type input "E2xtGeeuYQsUwt5dGgbO2ZLW"
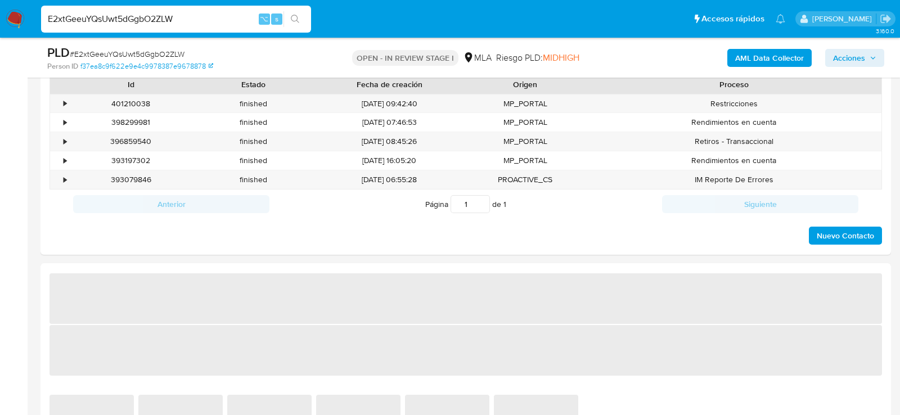
select select "10"
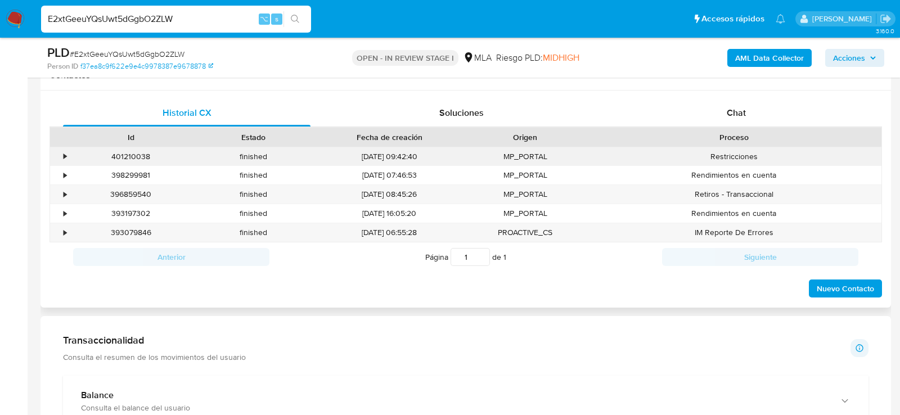
scroll to position [525, 0]
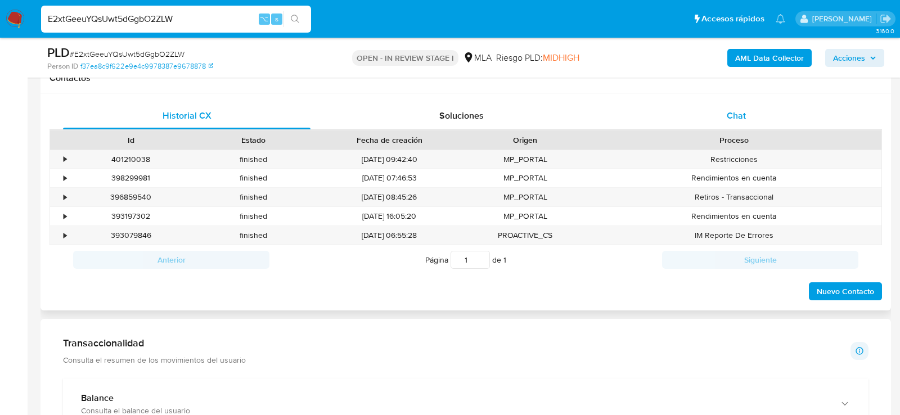
click at [694, 110] on div "Chat" at bounding box center [737, 115] width 248 height 27
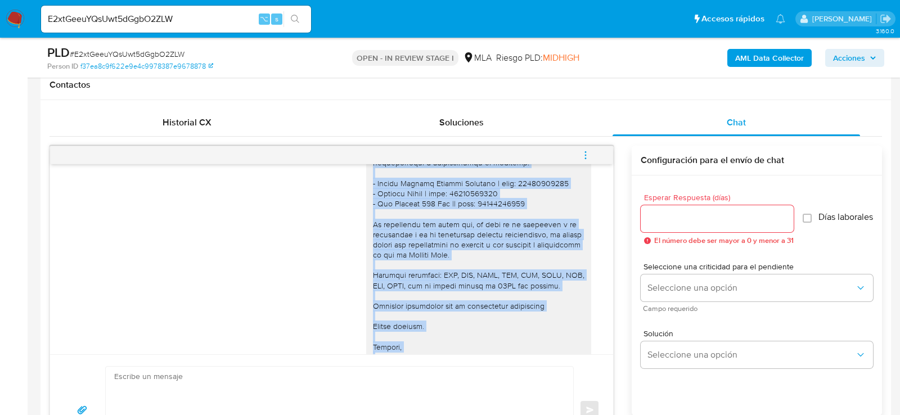
scroll to position [1177, 0]
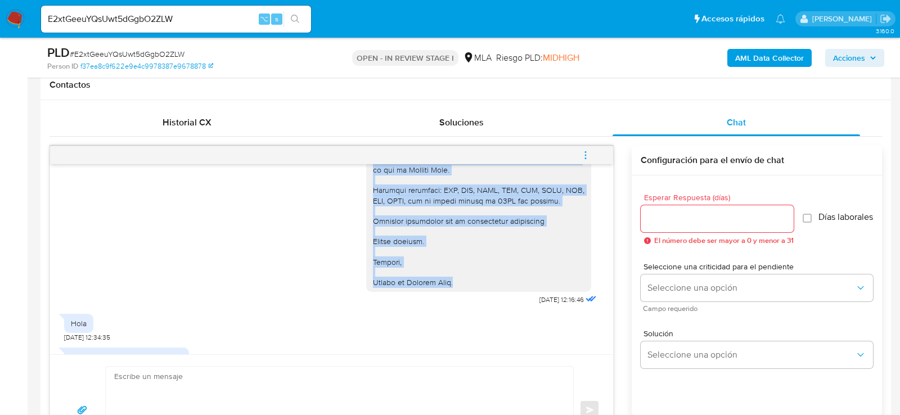
drag, startPoint x: 373, startPoint y: 200, endPoint x: 468, endPoint y: 308, distance: 143.1
click at [468, 292] on div at bounding box center [478, 118] width 225 height 347
copy div "Hola, muchas gracias por tu respuesta. No obstante, lo presentado no responde a…"
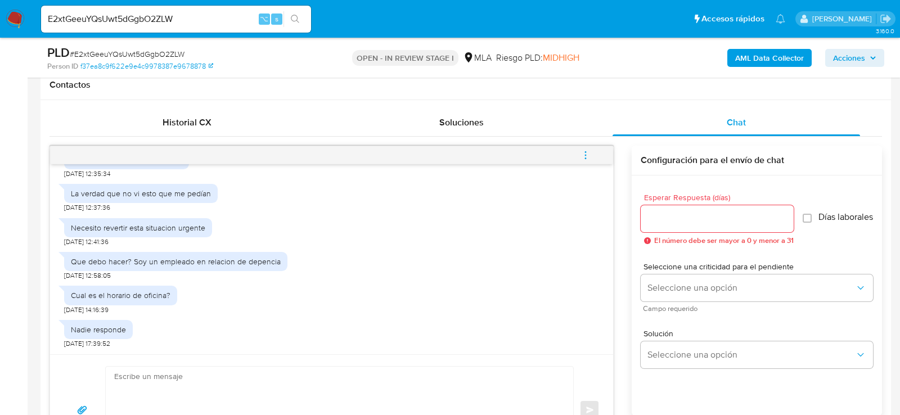
scroll to position [1415, 0]
click at [263, 386] on textarea at bounding box center [336, 410] width 445 height 87
paste textarea "Hola, muchas gracias por tu respuesta. No obstante, lo presentado no responde a…"
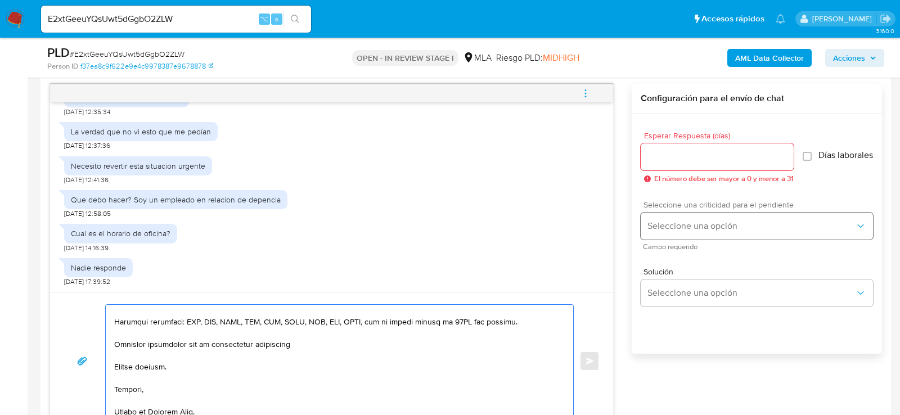
type textarea "Hola, muchas gracias por tu respuesta. No obstante, lo presentado no responde a…"
click at [702, 240] on button "Seleccione una opción" at bounding box center [757, 226] width 232 height 27
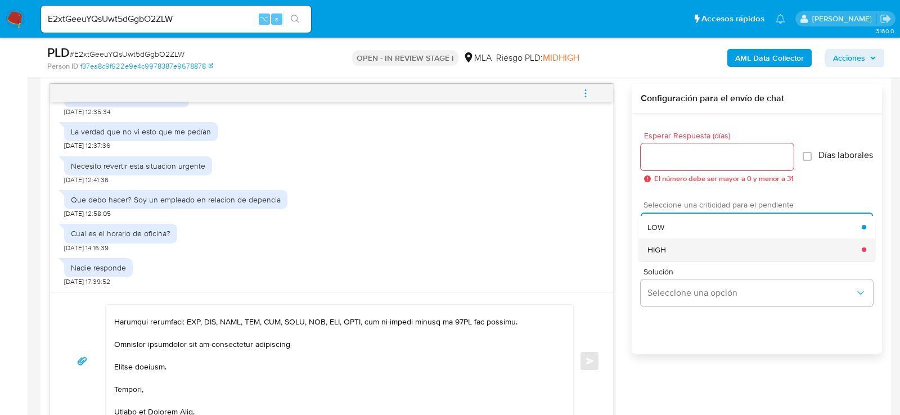
click at [681, 261] on div "HIGH" at bounding box center [755, 250] width 214 height 23
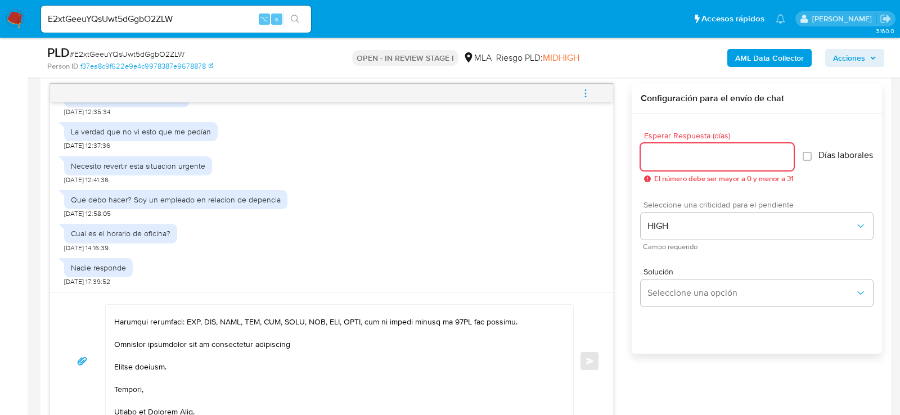
click at [677, 160] on input "Esperar Respuesta (días)" at bounding box center [717, 157] width 153 height 15
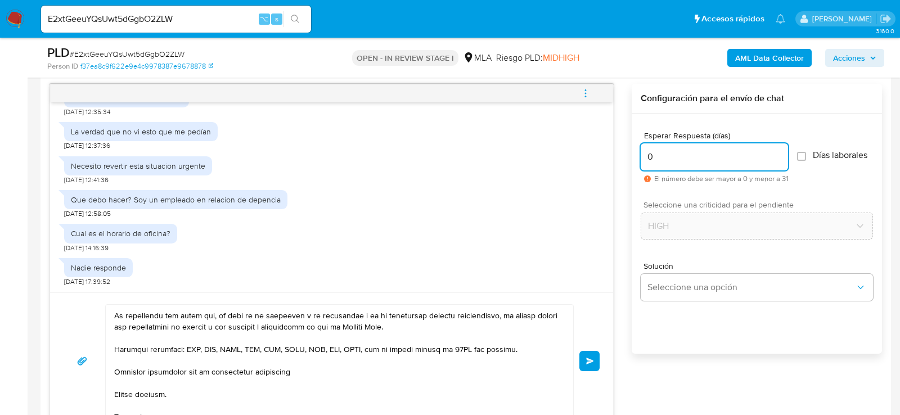
scroll to position [165, 0]
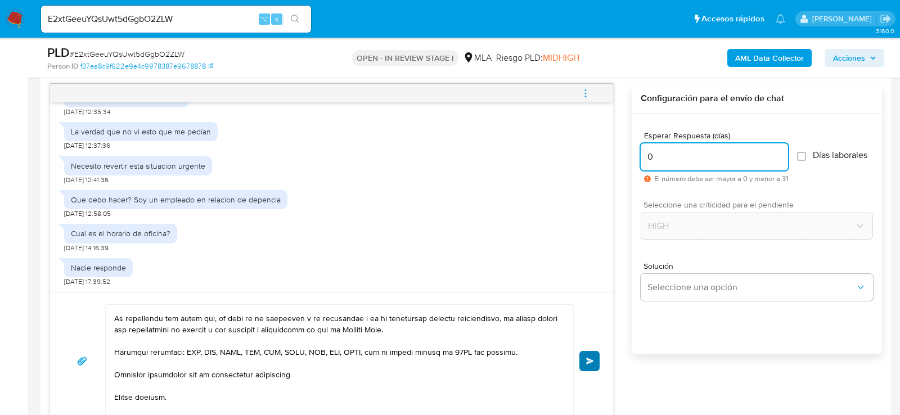
type input "0"
click at [589, 358] on span "Enviar" at bounding box center [590, 361] width 8 height 7
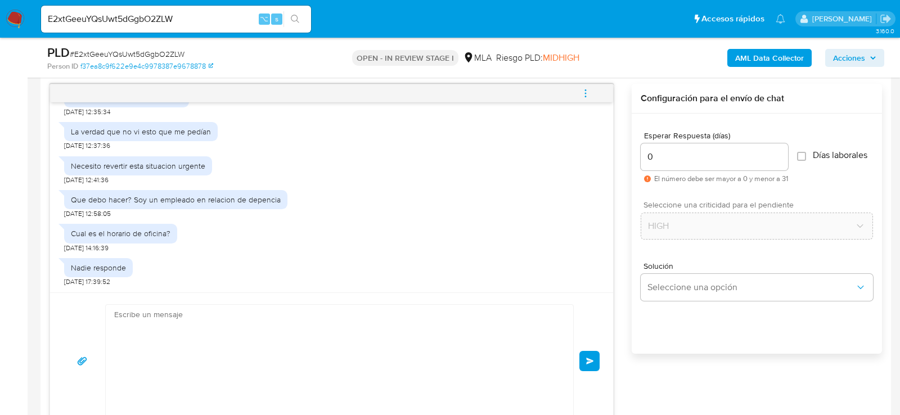
scroll to position [1785, 0]
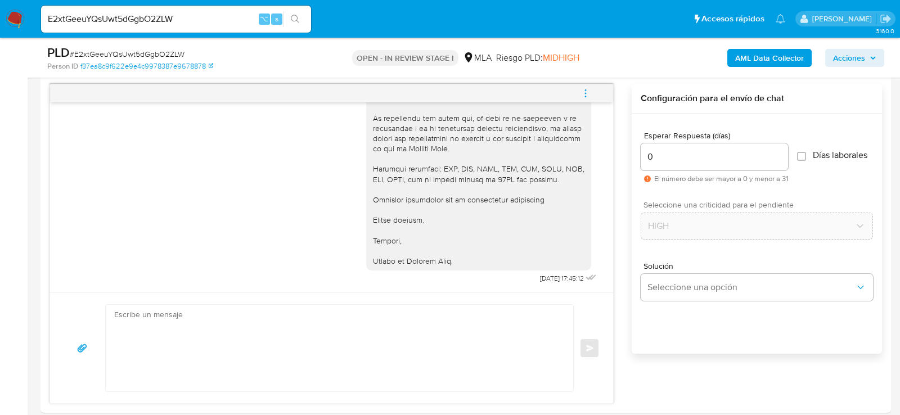
click at [119, 53] on span "# E2xtGeeuYQsUwt5dGgbO2ZLW" at bounding box center [127, 53] width 115 height 11
copy span "E2xtGeeuYQsUwt5dGgbO2ZLW"
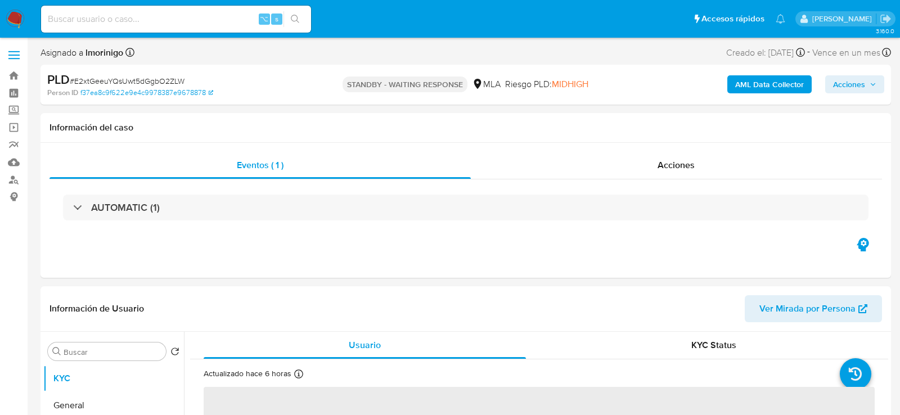
select select "10"
click at [178, 25] on input at bounding box center [176, 19] width 270 height 15
paste input "404517447"
type input "404517447"
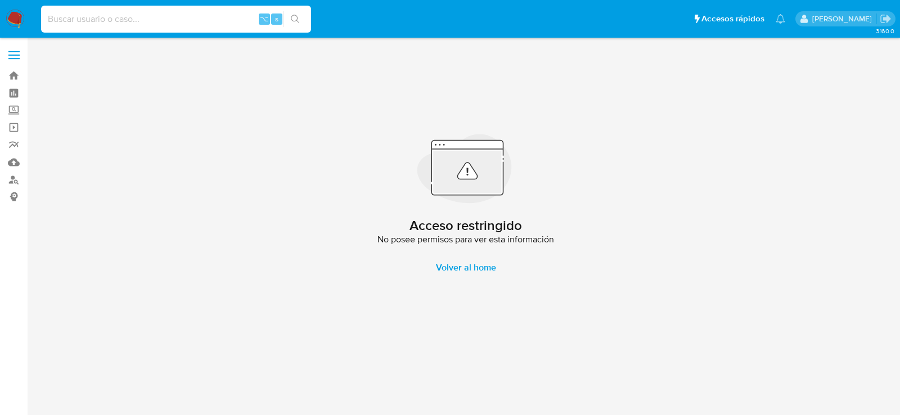
click at [176, 20] on input at bounding box center [176, 19] width 270 height 15
paste input "404517447"
type input "404517447"
click at [17, 177] on link "Buscador de personas" at bounding box center [67, 179] width 134 height 17
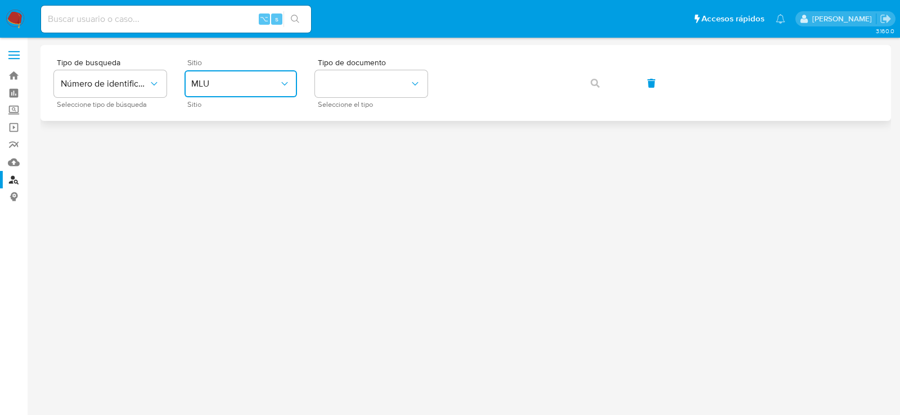
click at [288, 83] on icon "site_id" at bounding box center [284, 83] width 11 height 11
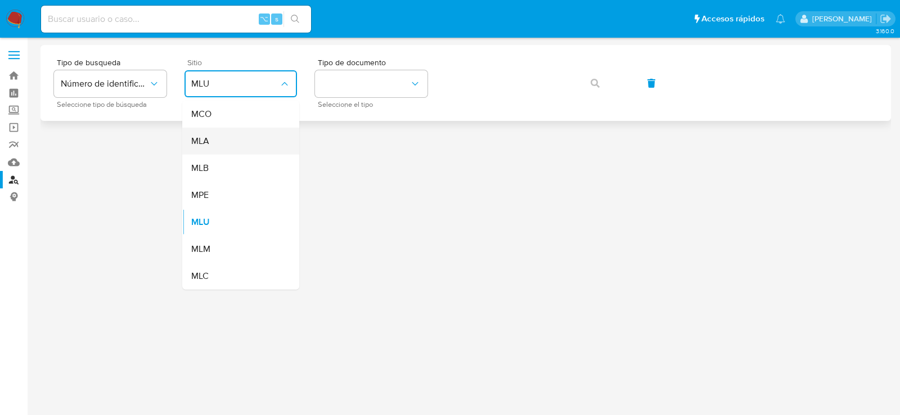
click at [286, 147] on li "MLA" at bounding box center [240, 141] width 117 height 27
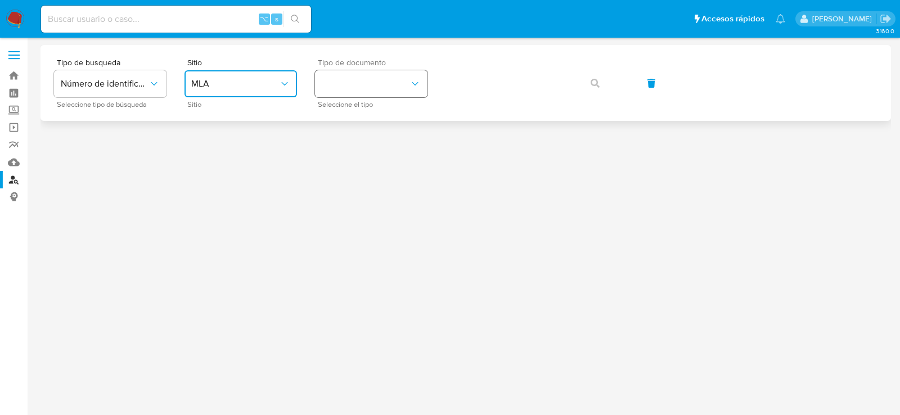
click at [368, 84] on button "identificationType" at bounding box center [371, 83] width 113 height 27
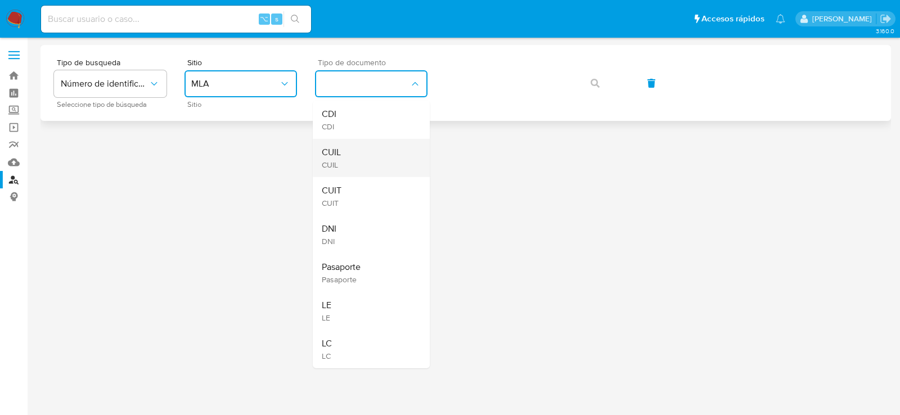
click at [360, 165] on div "CUIL CUIL" at bounding box center [368, 158] width 92 height 38
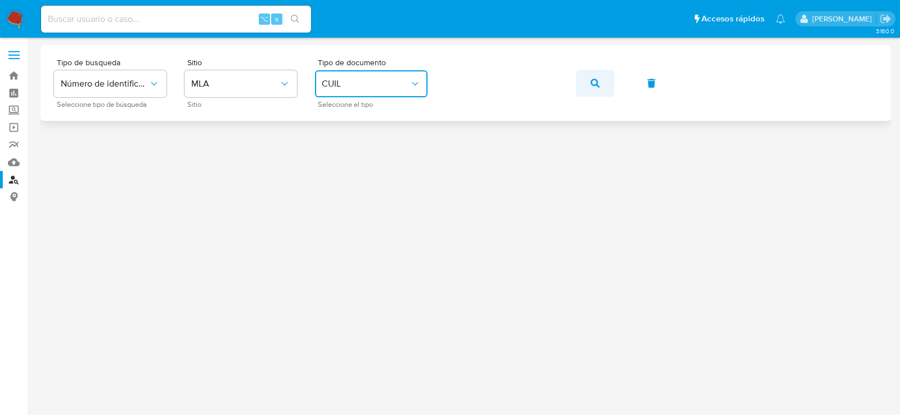
click at [584, 87] on button "button" at bounding box center [595, 83] width 38 height 27
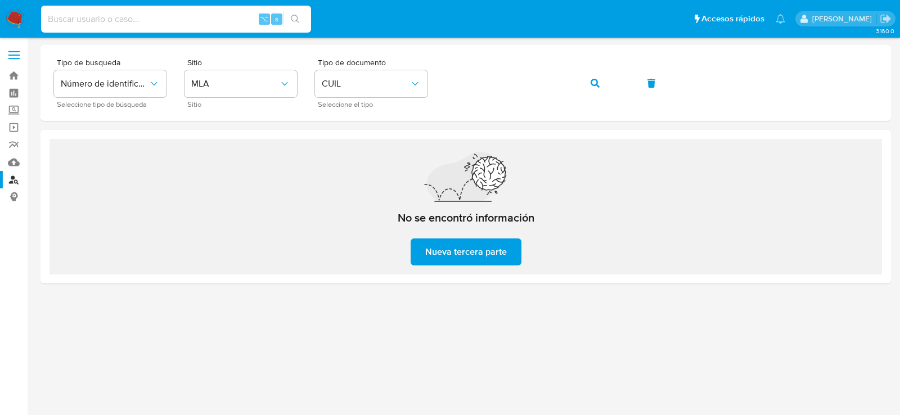
click at [201, 17] on input at bounding box center [176, 19] width 270 height 15
paste input "113664207"
type input "113664207"
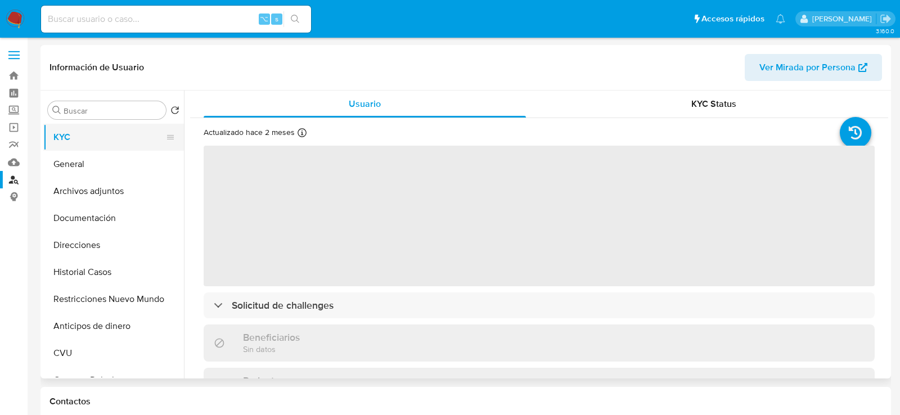
select select "10"
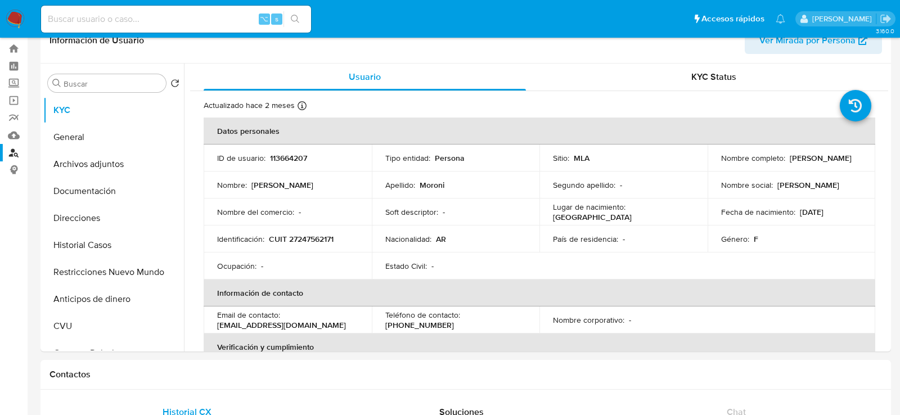
scroll to position [29, 0]
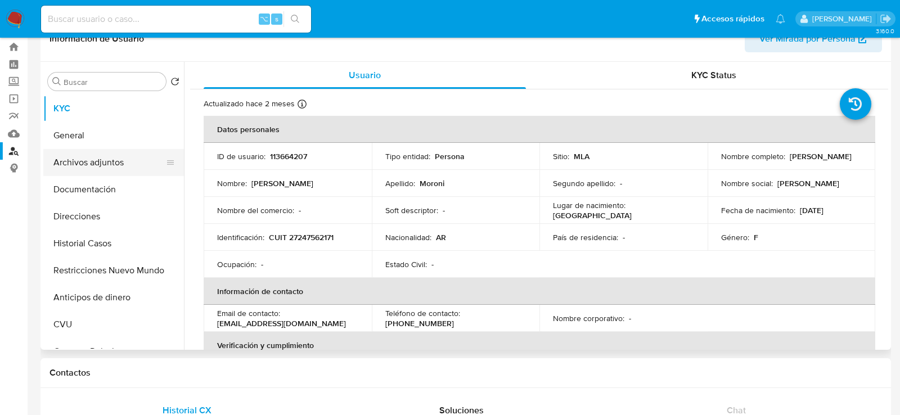
click at [77, 164] on button "Archivos adjuntos" at bounding box center [109, 162] width 132 height 27
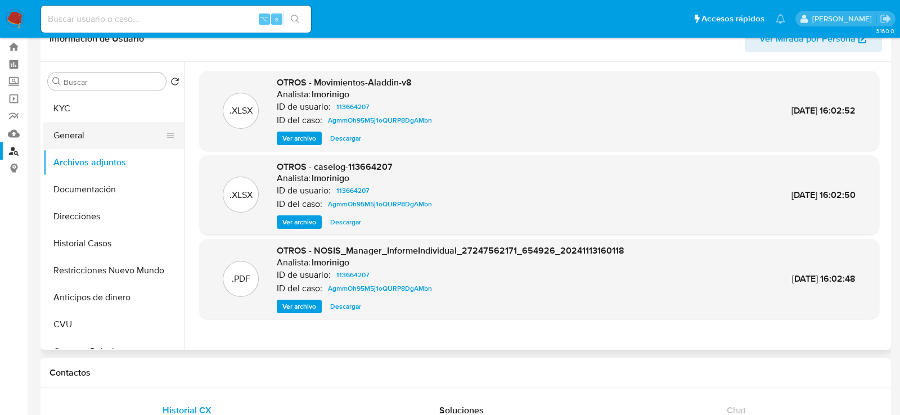
click at [103, 129] on button "General" at bounding box center [109, 135] width 132 height 27
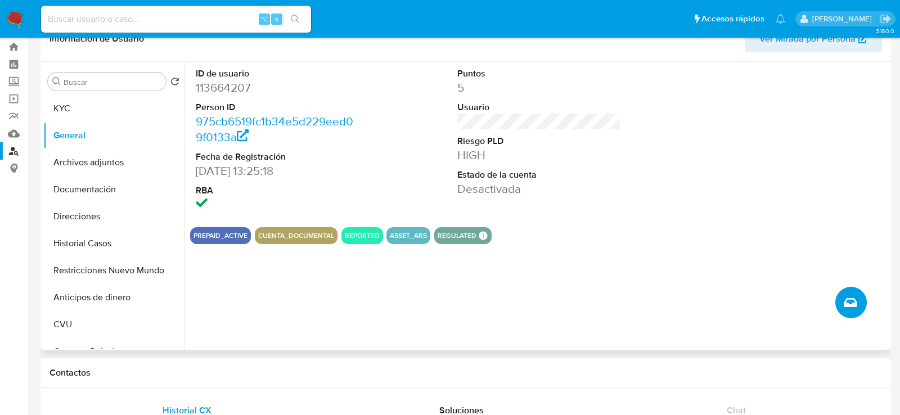
click at [854, 302] on icon "Crear caso manual" at bounding box center [851, 303] width 14 height 14
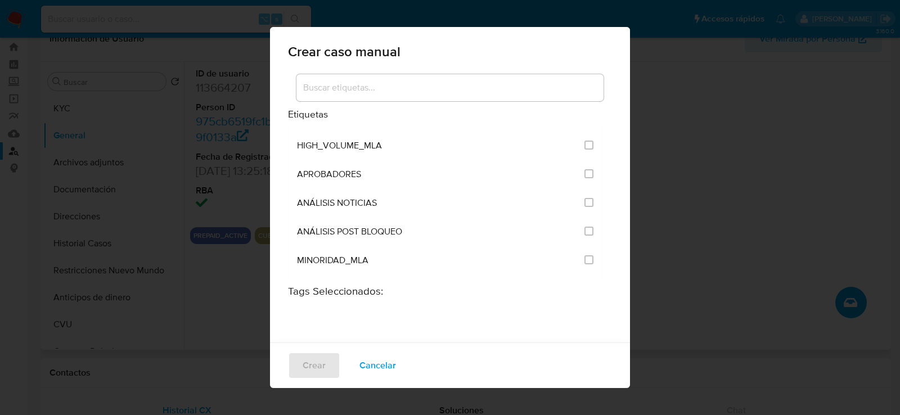
scroll to position [2237, 0]
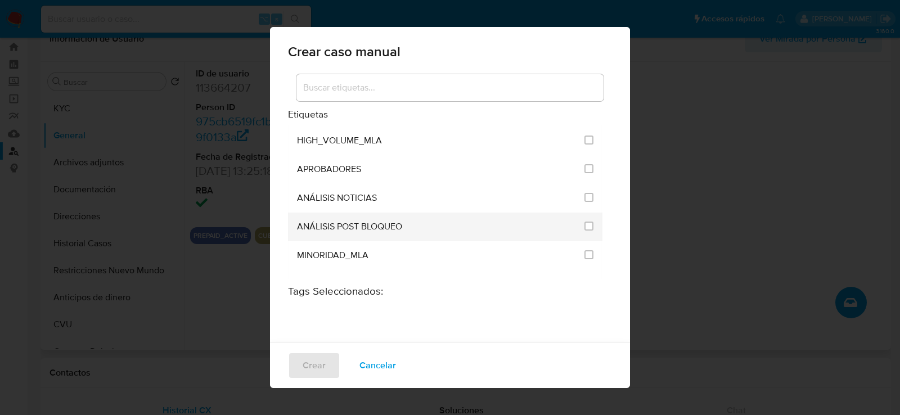
click at [365, 221] on span "ANÁLISIS POST BLOQUEO" at bounding box center [349, 226] width 105 height 11
click at [585, 222] on input "3249" at bounding box center [589, 226] width 9 height 9
checkbox input "true"
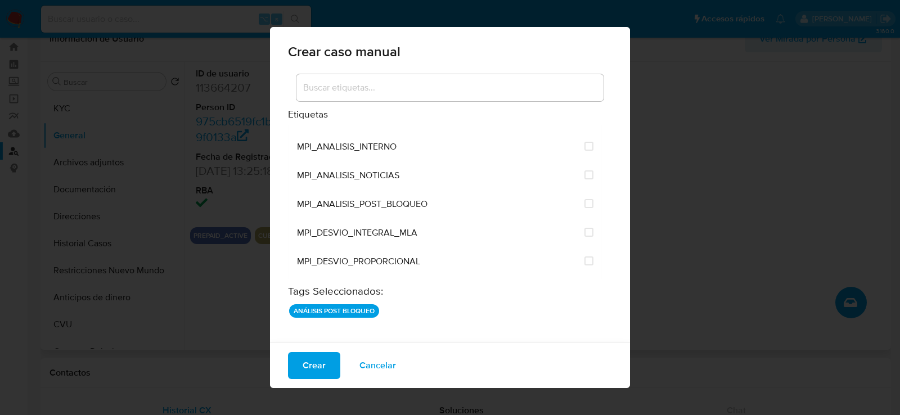
scroll to position [2501, 0]
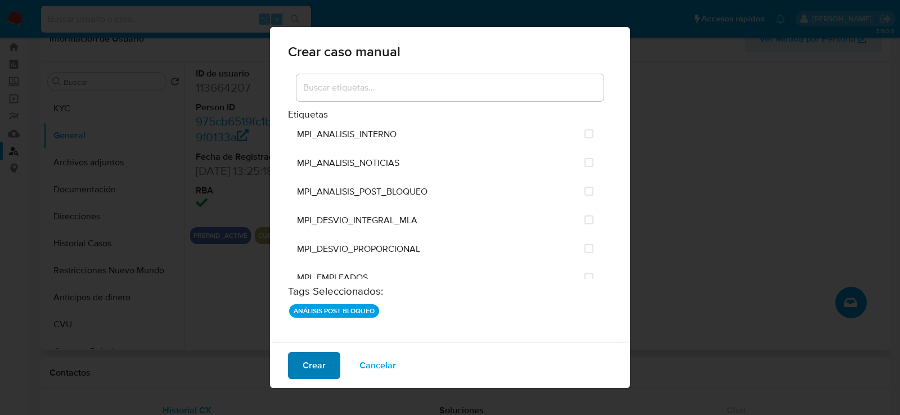
click at [321, 367] on span "Crear" at bounding box center [314, 365] width 23 height 25
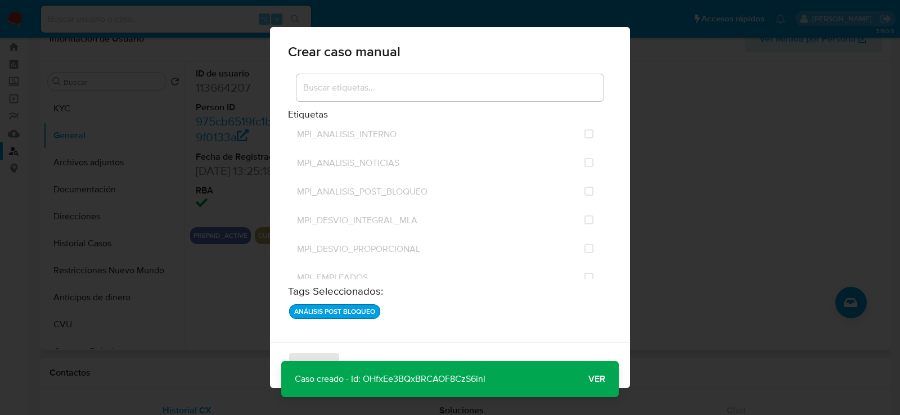
click at [603, 379] on span "Ver" at bounding box center [597, 379] width 17 height 0
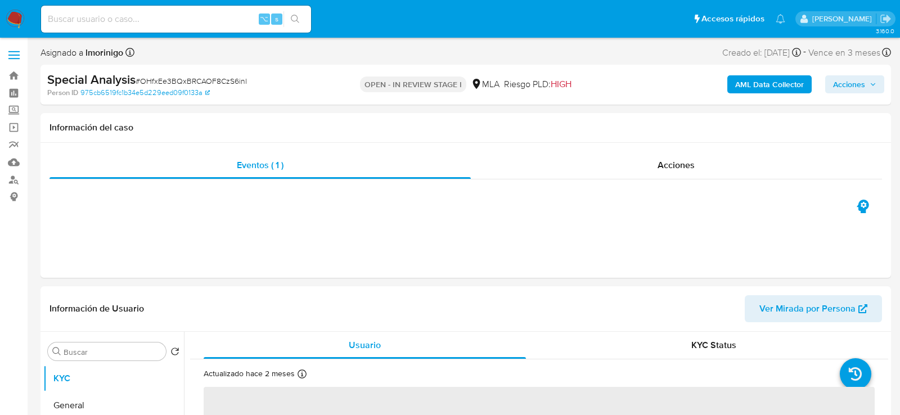
select select "10"
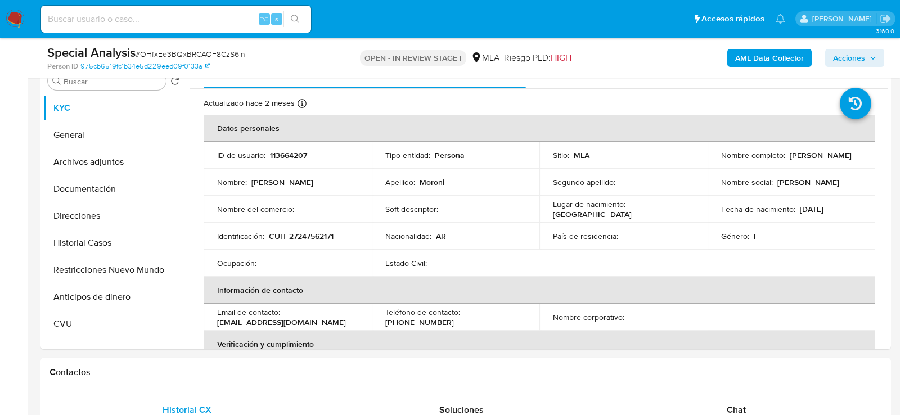
scroll to position [224, 0]
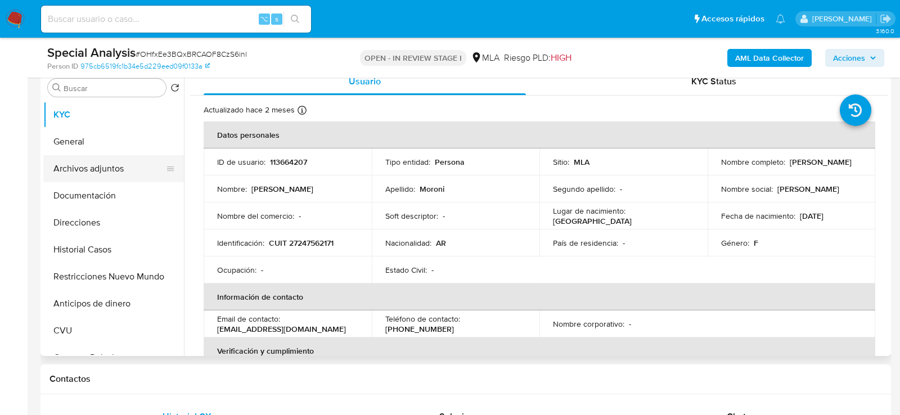
click at [114, 176] on button "Archivos adjuntos" at bounding box center [109, 168] width 132 height 27
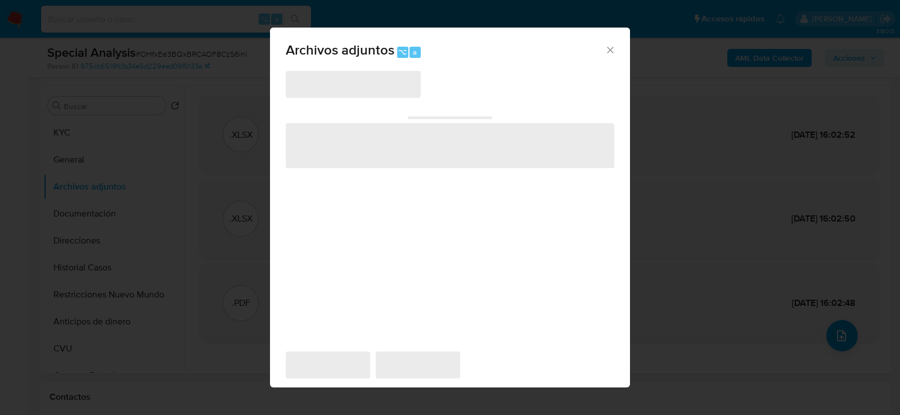
scroll to position [205, 0]
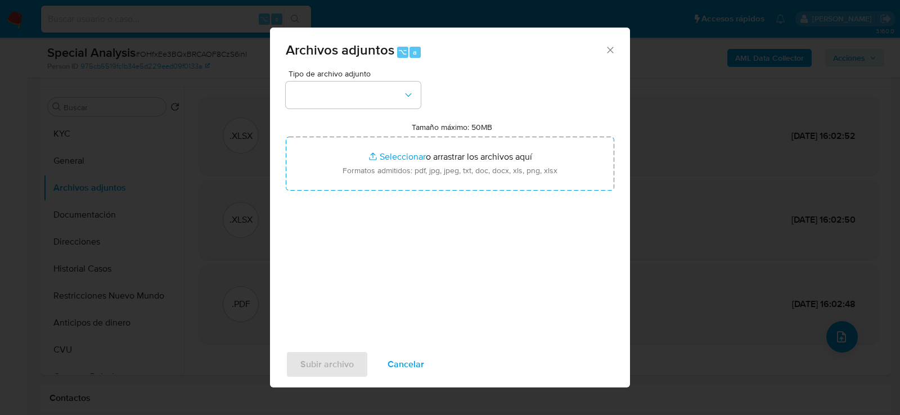
click at [298, 111] on div "Tipo de archivo adjunto Tamaño máximo: 50MB Seleccionar archivos Seleccionar o …" at bounding box center [450, 203] width 329 height 266
click at [305, 108] on button "button" at bounding box center [353, 95] width 135 height 27
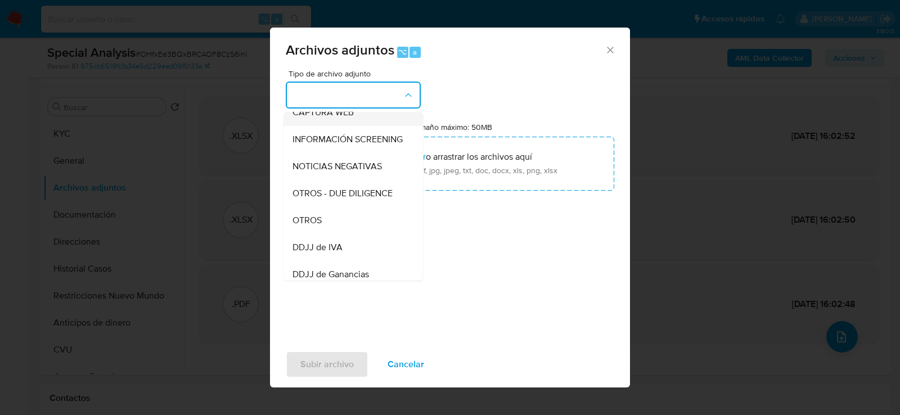
scroll to position [149, 0]
click at [314, 189] on span "OTROS" at bounding box center [307, 191] width 29 height 11
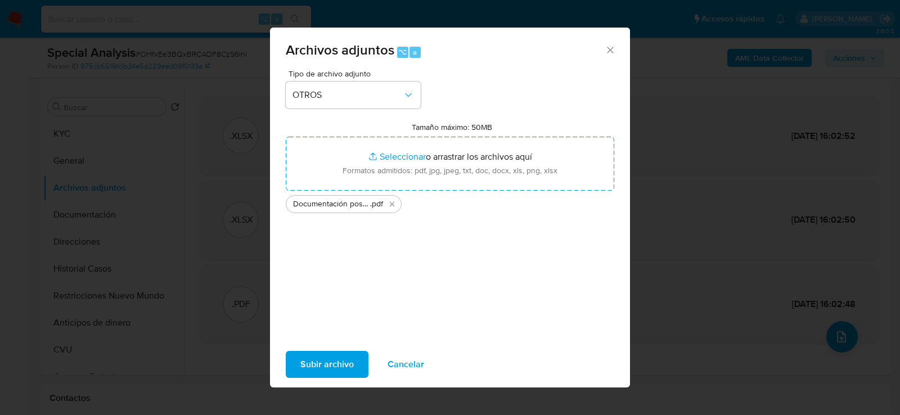
click at [305, 362] on span "Subir archivo" at bounding box center [326, 364] width 53 height 25
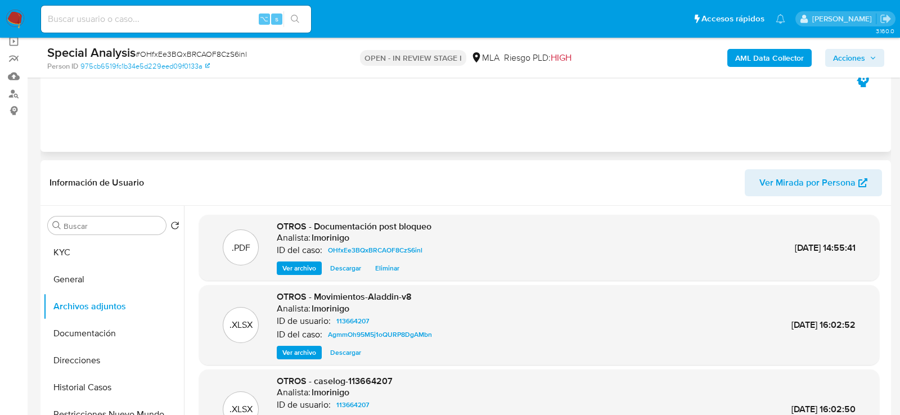
scroll to position [41, 0]
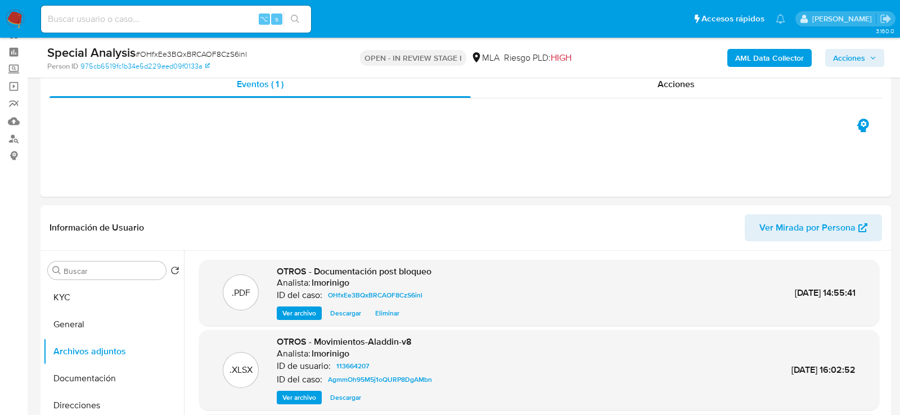
click at [835, 57] on span "Acciones" at bounding box center [849, 58] width 32 height 18
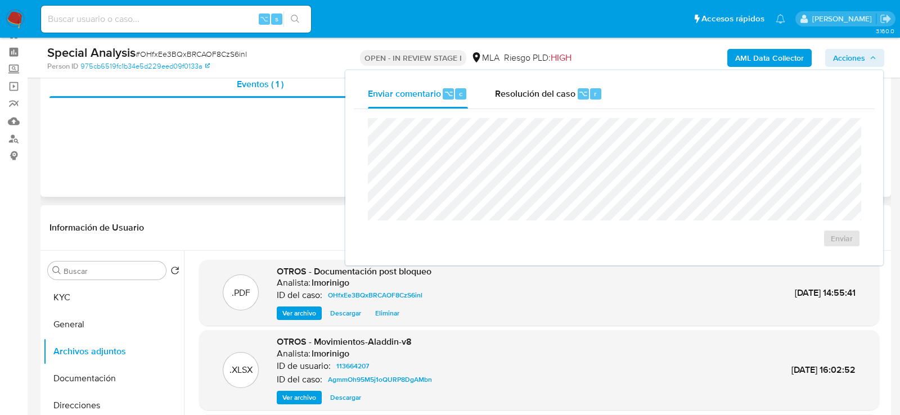
click at [270, 185] on div "Eventos ( 1 ) Acciones" at bounding box center [466, 129] width 851 height 135
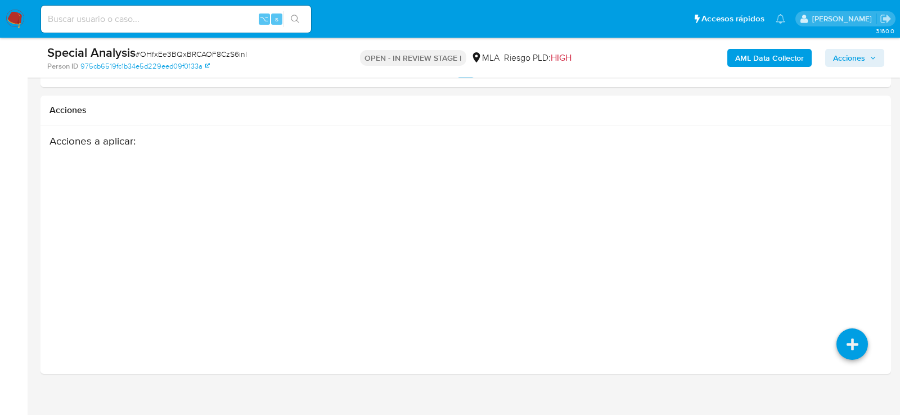
scroll to position [1509, 0]
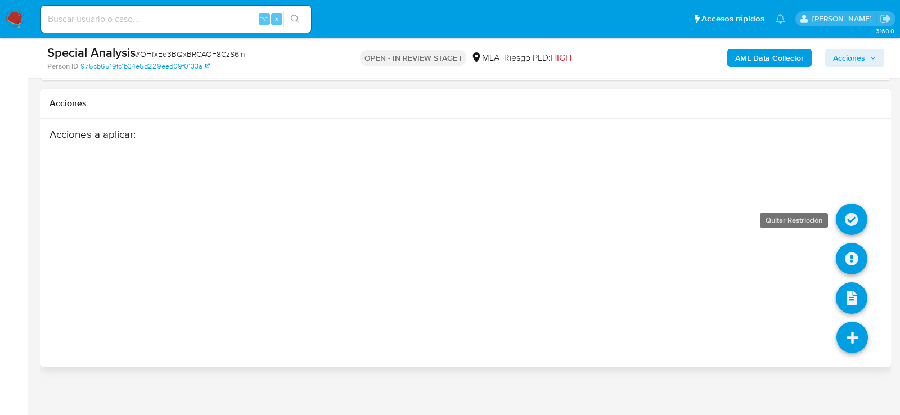
click at [854, 209] on icon at bounding box center [852, 220] width 32 height 32
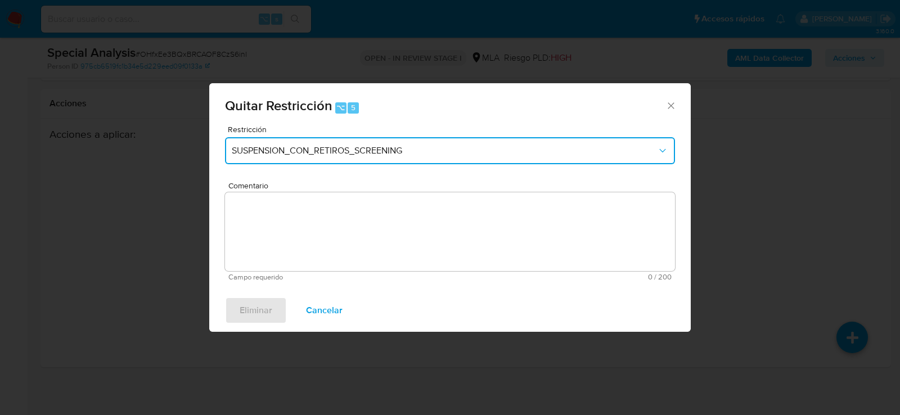
click at [474, 143] on button "SUSPENSION_CON_RETIROS_SCREENING" at bounding box center [450, 150] width 450 height 27
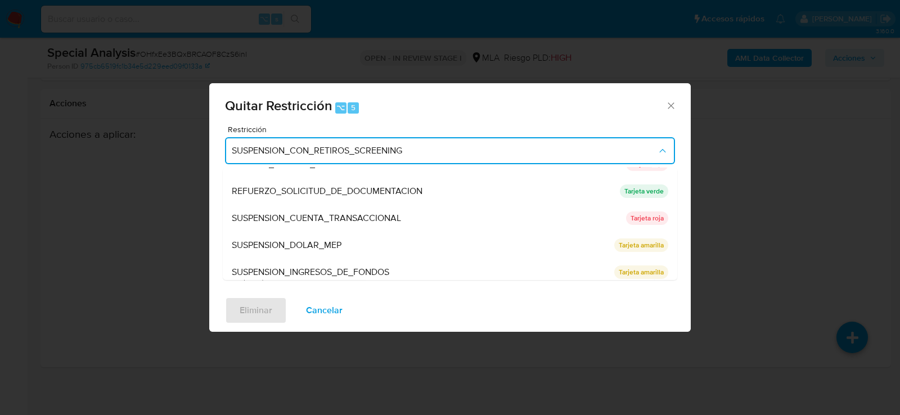
scroll to position [238, 0]
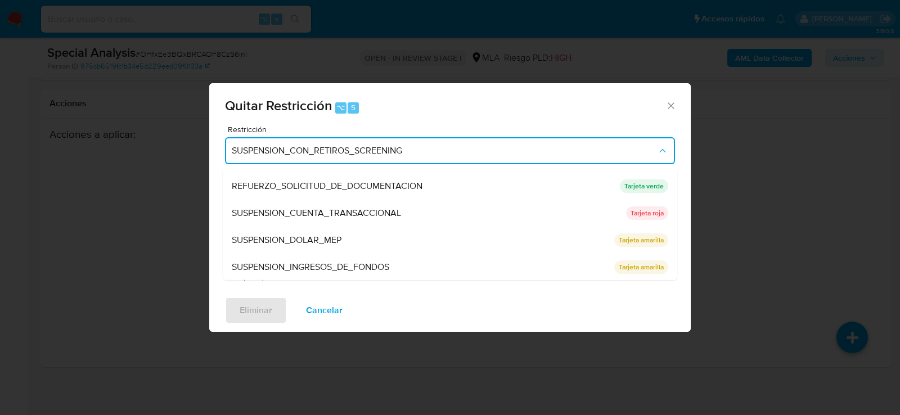
click at [352, 216] on span "SUSPENSION_CUENTA_TRANSACCIONAL" at bounding box center [316, 213] width 169 height 11
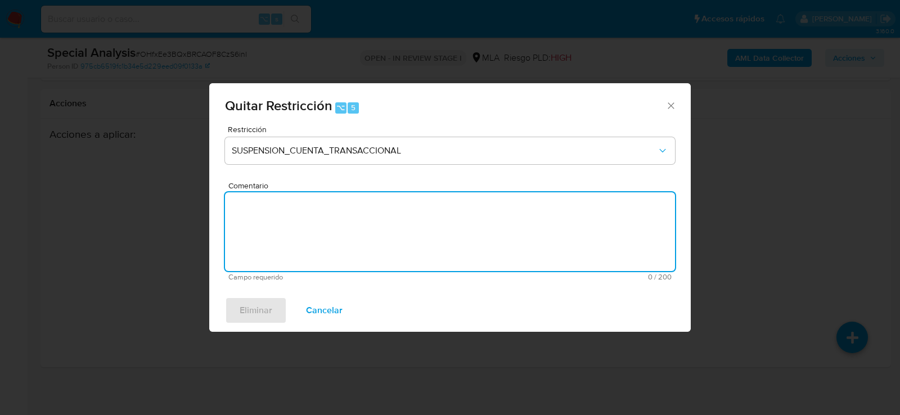
click at [352, 216] on textarea "Comentario" at bounding box center [450, 231] width 450 height 79
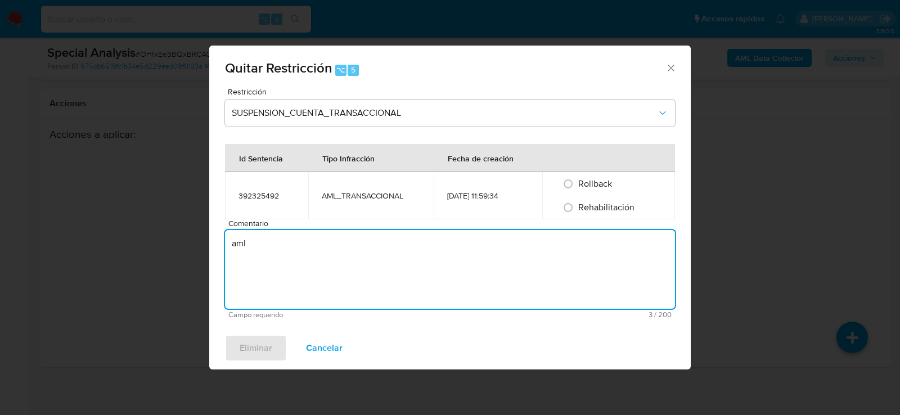
type textarea "aml"
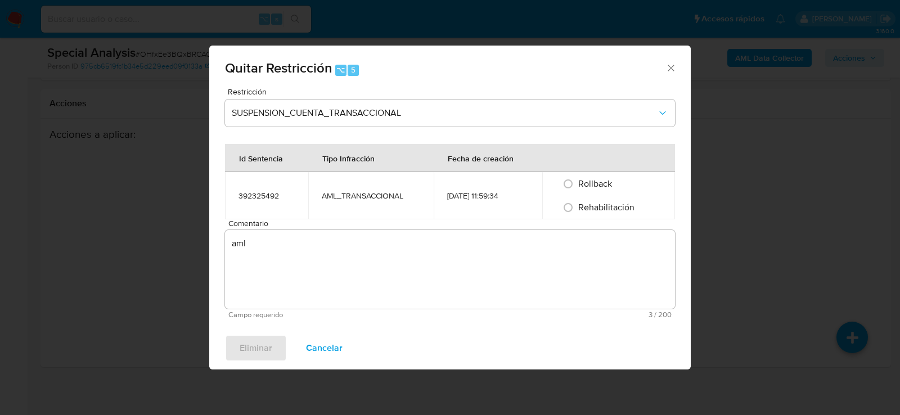
click at [591, 201] on span "Rehabilitación" at bounding box center [606, 207] width 56 height 13
click at [577, 201] on input "Rehabilitación" at bounding box center [568, 208] width 18 height 18
radio input "true"
click at [245, 352] on span "Eliminar" at bounding box center [256, 348] width 33 height 25
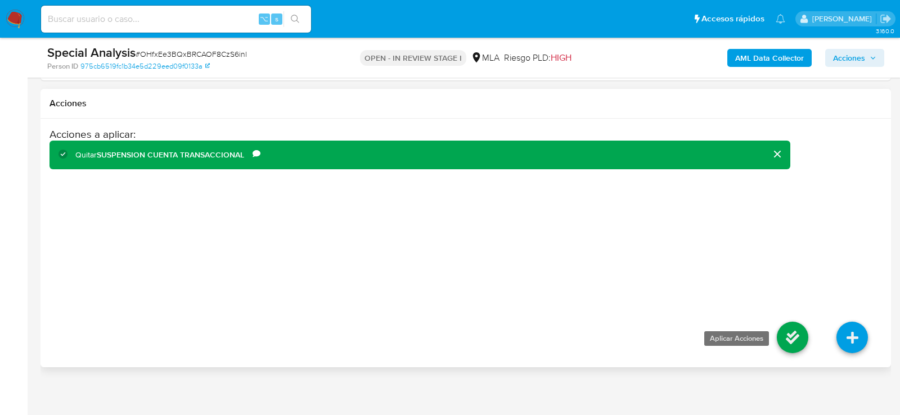
click at [786, 328] on icon at bounding box center [793, 338] width 32 height 32
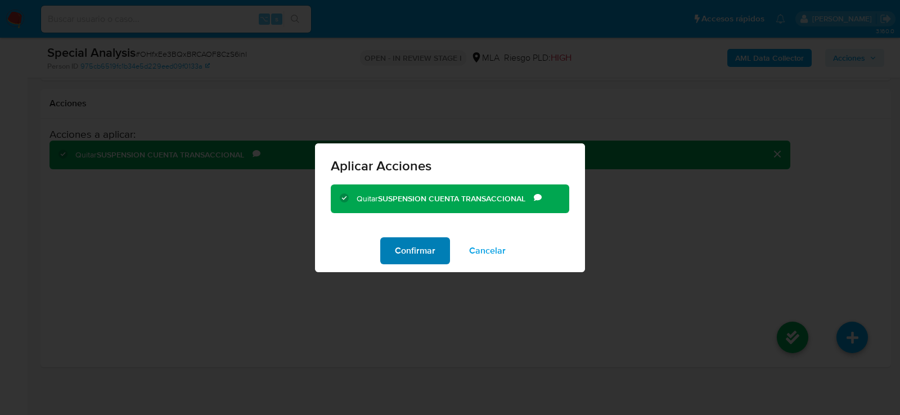
click at [428, 243] on span "Confirmar" at bounding box center [415, 251] width 41 height 25
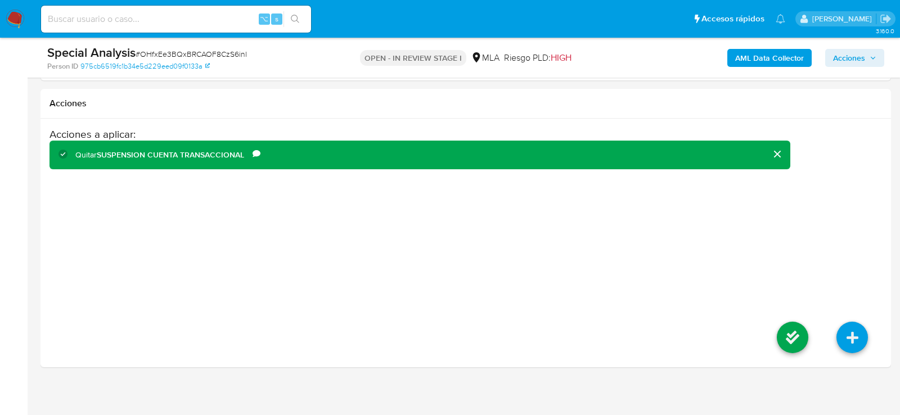
click at [859, 64] on span "Acciones" at bounding box center [849, 58] width 32 height 18
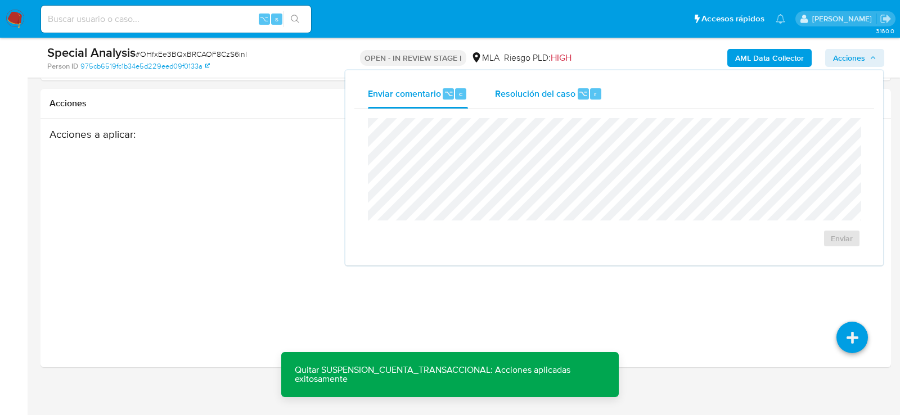
click at [583, 80] on div "Resolución del caso ⌥ r" at bounding box center [548, 93] width 107 height 29
click at [578, 158] on textarea at bounding box center [615, 165] width 492 height 90
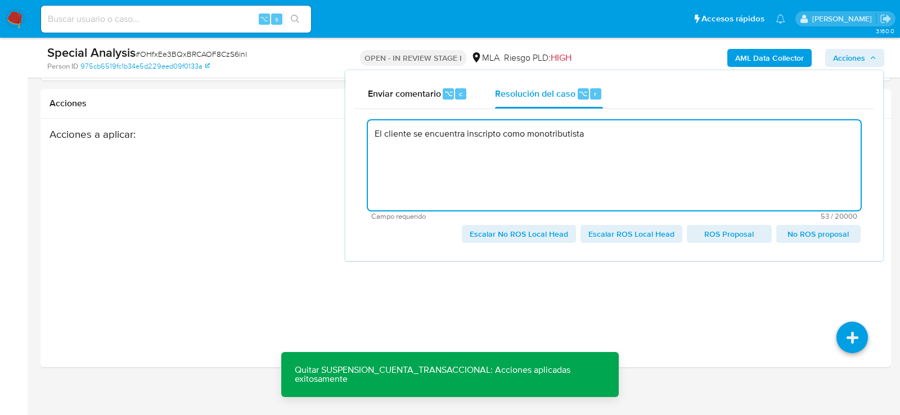
type textarea "El cliente se encuentra inscripto como monotributista"
click at [527, 139] on textarea "El cliente se encuentra inscripto como monotributista" at bounding box center [614, 165] width 493 height 90
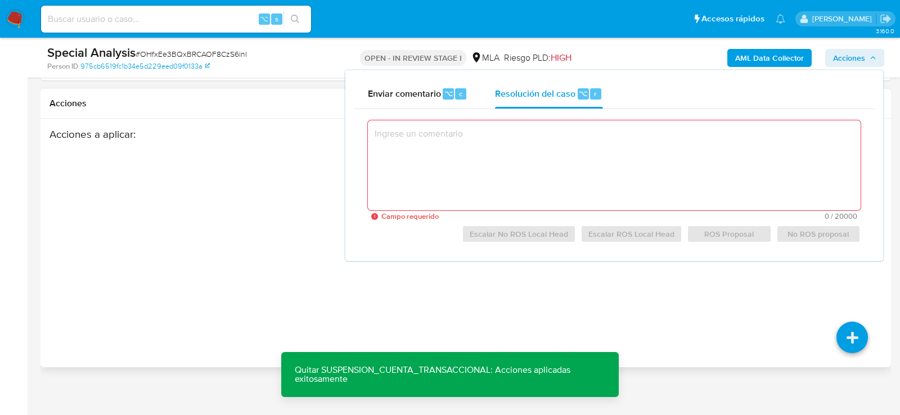
click at [243, 177] on div "Acciones a aplicar :" at bounding box center [420, 218] width 741 height 180
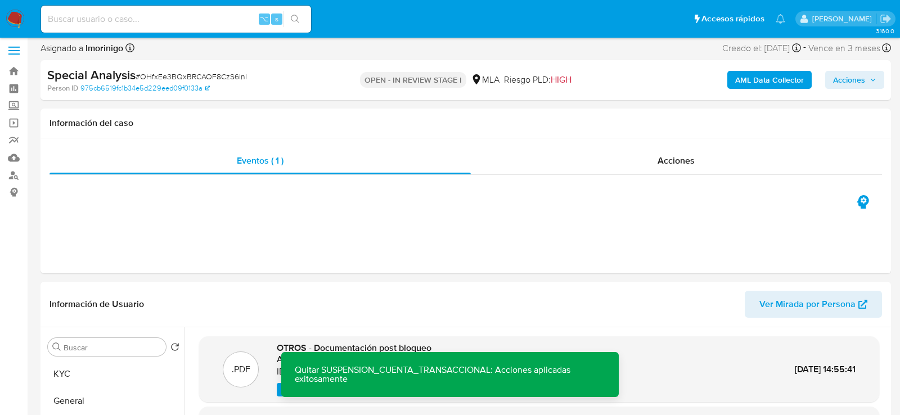
scroll to position [0, 0]
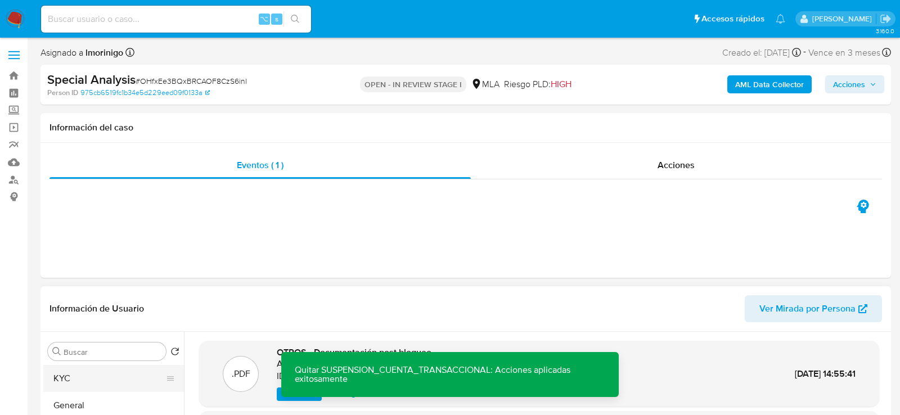
click at [65, 373] on button "KYC" at bounding box center [109, 378] width 132 height 27
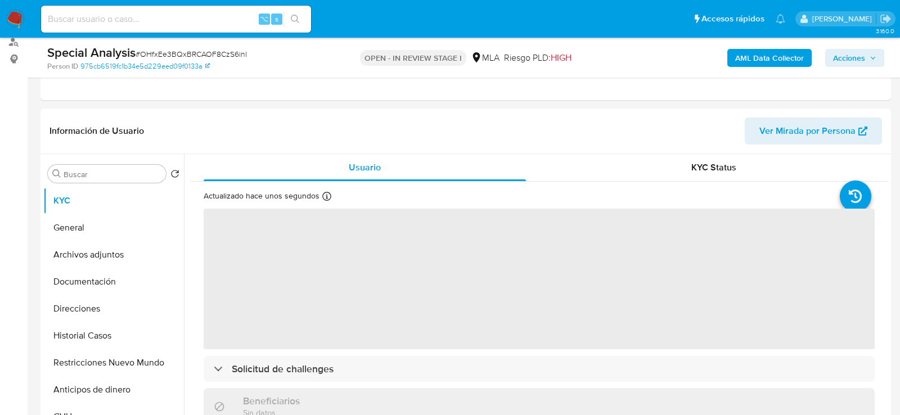
scroll to position [161, 0]
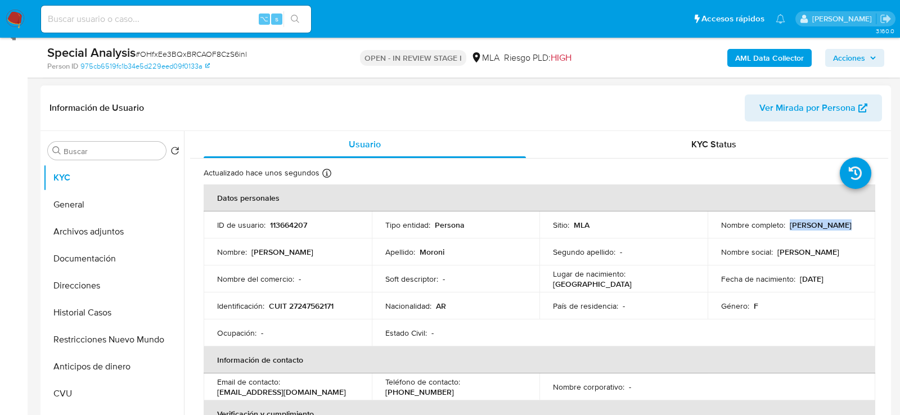
drag, startPoint x: 788, startPoint y: 226, endPoint x: 864, endPoint y: 226, distance: 76.5
click at [864, 226] on td "Nombre completo : Lorena Moroni" at bounding box center [792, 225] width 168 height 27
copy p "Lorena Moroni"
click at [315, 304] on p "CUIT 27247562171" at bounding box center [301, 306] width 65 height 10
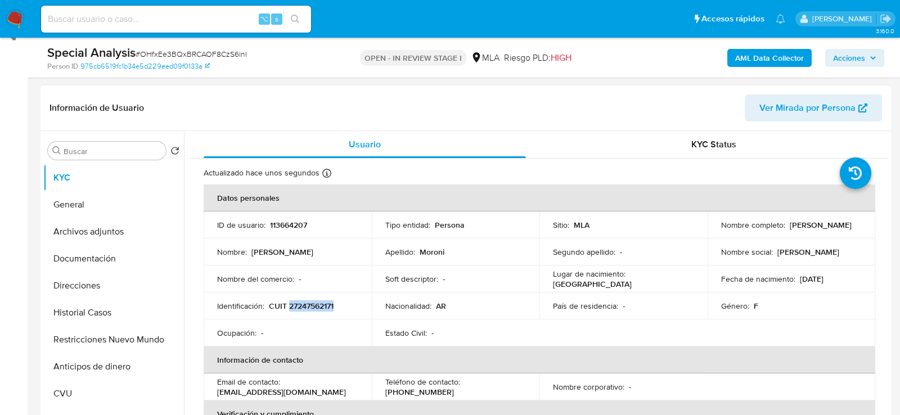
copy p "27247562171"
click at [319, 304] on p "CUIT 27247562171" at bounding box center [301, 306] width 65 height 10
copy p "27247562171"
click at [861, 58] on span "Acciones" at bounding box center [849, 58] width 32 height 18
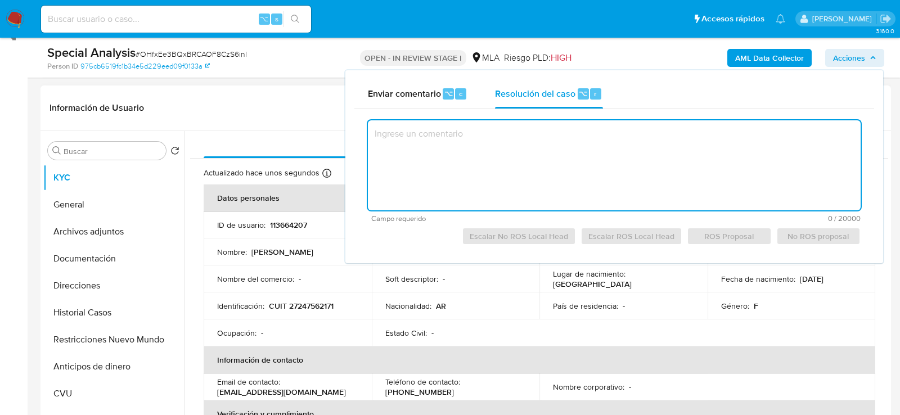
click at [279, 109] on header "Información de Usuario Ver Mirada por Persona" at bounding box center [466, 108] width 833 height 27
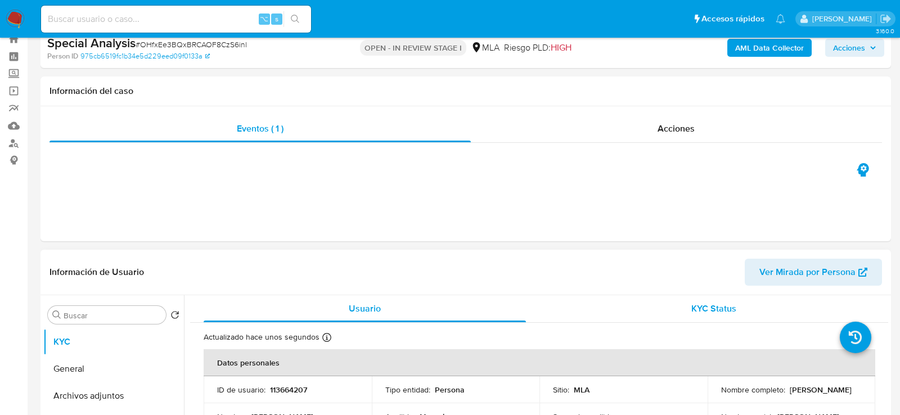
scroll to position [12, 0]
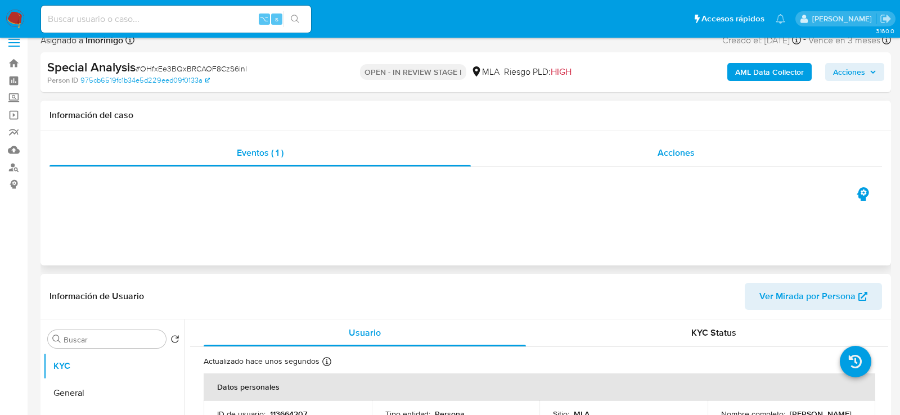
click at [643, 156] on div "Acciones" at bounding box center [677, 153] width 412 height 27
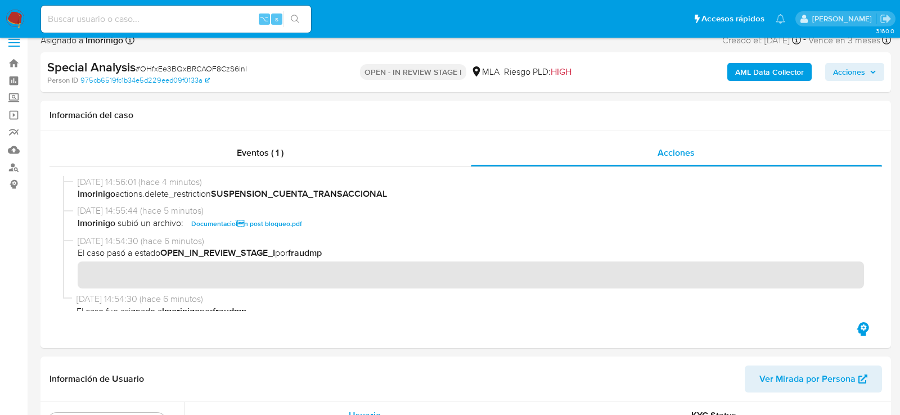
click at [873, 68] on span "Acciones" at bounding box center [854, 72] width 43 height 16
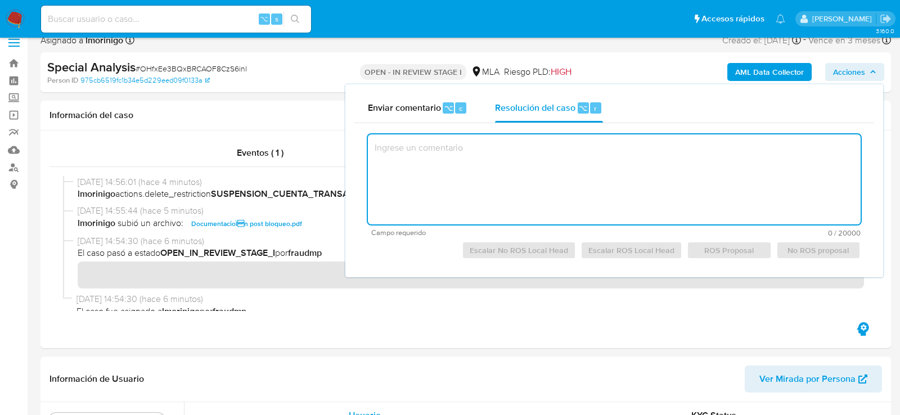
click at [545, 171] on textarea at bounding box center [614, 179] width 493 height 90
paste textarea "El cliente Lorena Moroni | cuit: 27247562171 se encuentra inscripto como monotr…"
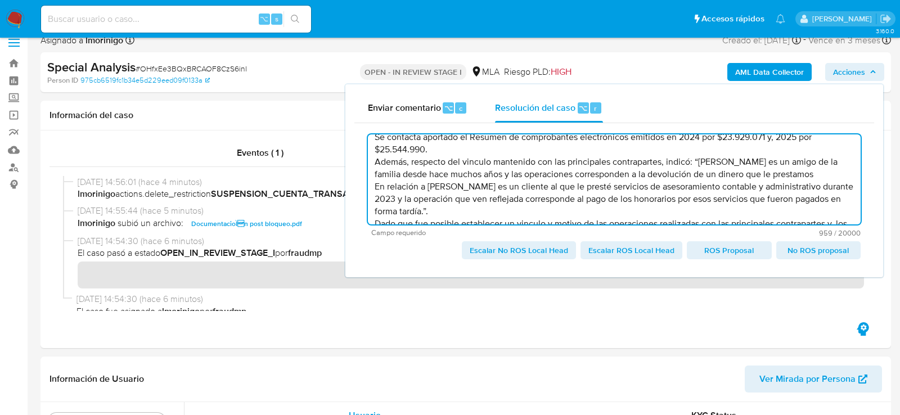
scroll to position [48, 0]
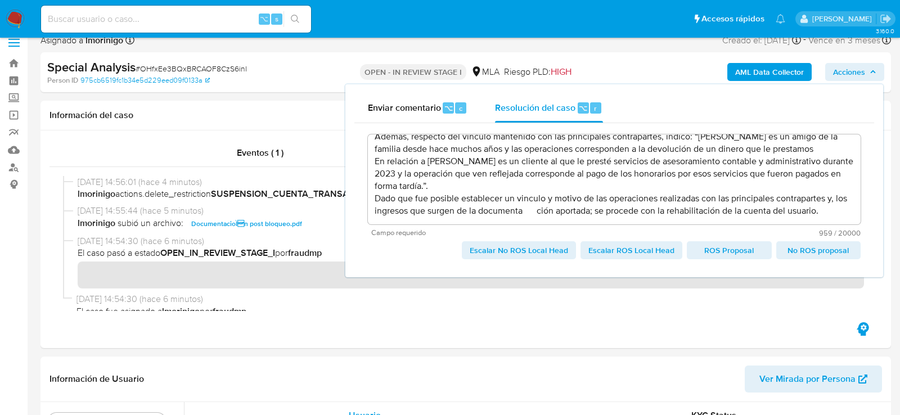
click at [816, 250] on span "No ROS proposal" at bounding box center [818, 251] width 69 height 16
type textarea "El cliente Lorena Moroni | cuit: 27247562171 se encuentra inscripto como monotr…"
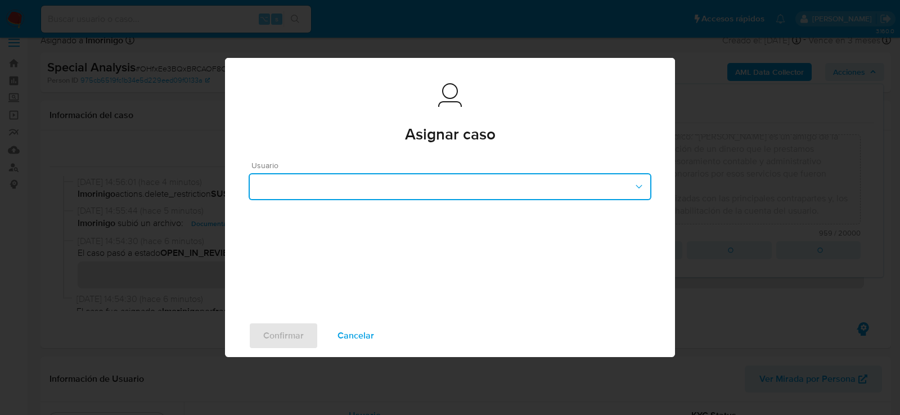
click at [365, 197] on button "button" at bounding box center [450, 186] width 403 height 27
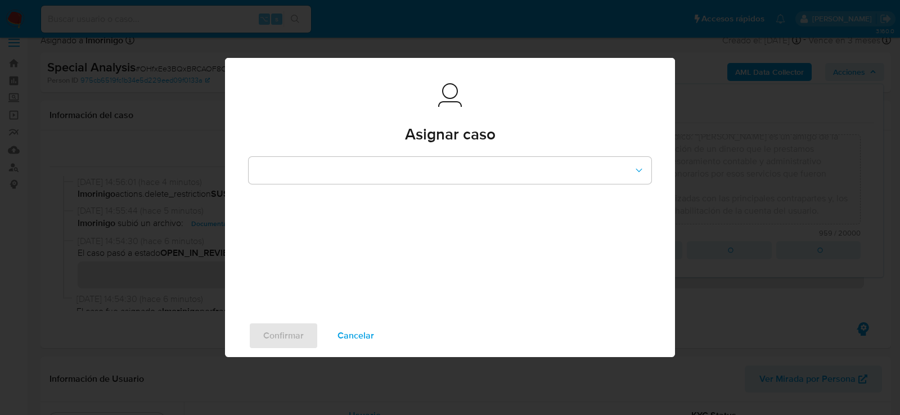
scroll to position [16, 0]
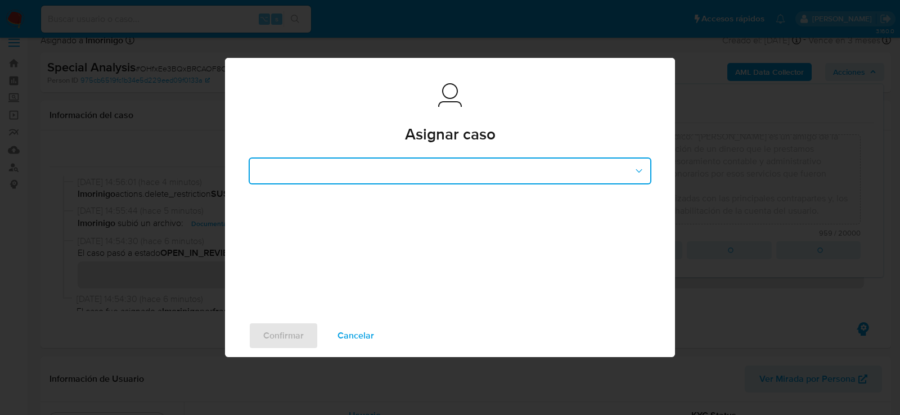
click at [624, 173] on button "button" at bounding box center [450, 171] width 403 height 27
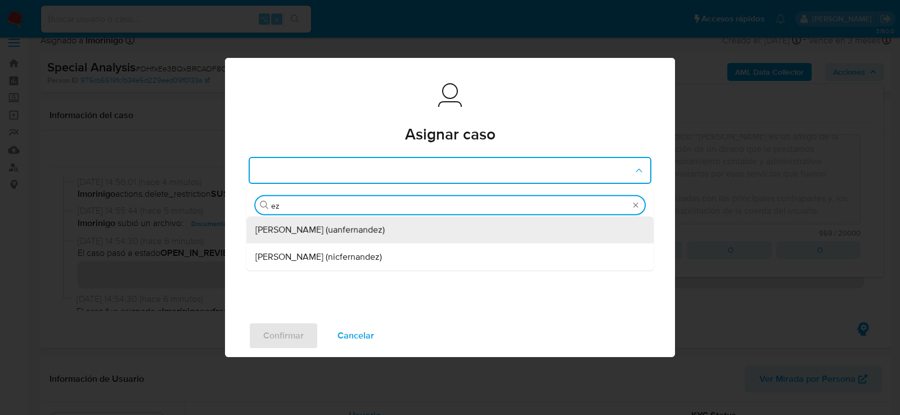
scroll to position [16, 0]
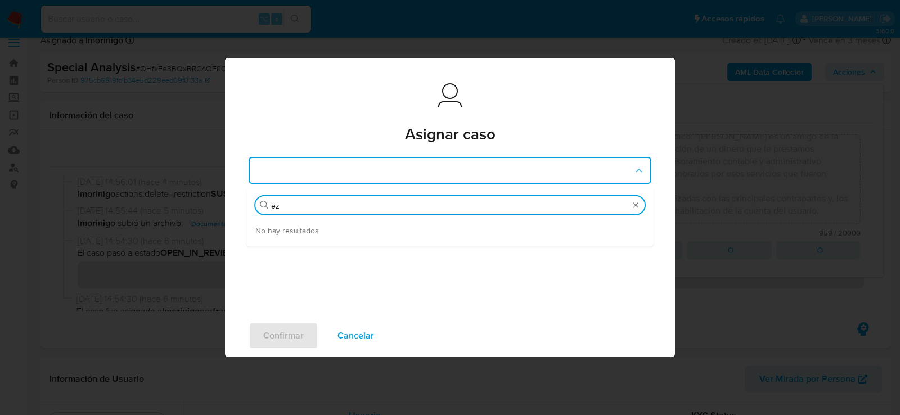
type input "e"
type input "ezequiel"
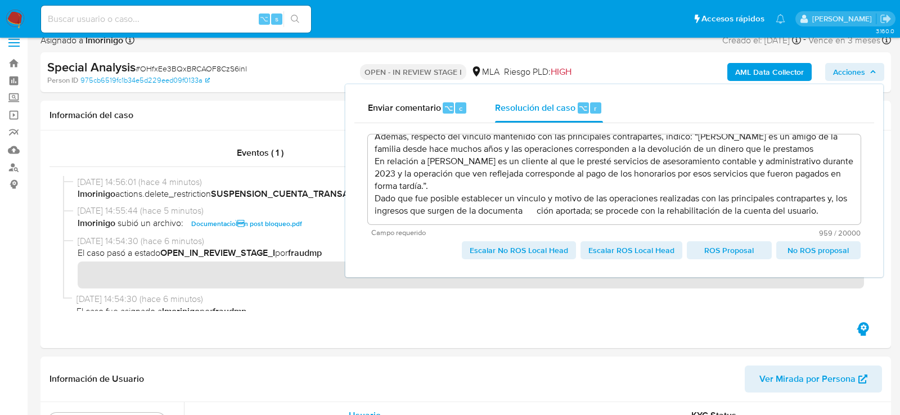
click at [204, 67] on span "# OHfxEe3BQxBRCAOF8CzS6inl" at bounding box center [191, 68] width 111 height 11
copy span "OHfxEe3BQxBRCAOF8CzS6inl"
click at [548, 244] on span "Escalar No ROS Local Head" at bounding box center [519, 251] width 98 height 16
type textarea "El cliente Lorena Moroni | cuit: 27247562171 se encuentra inscripto como monotr…"
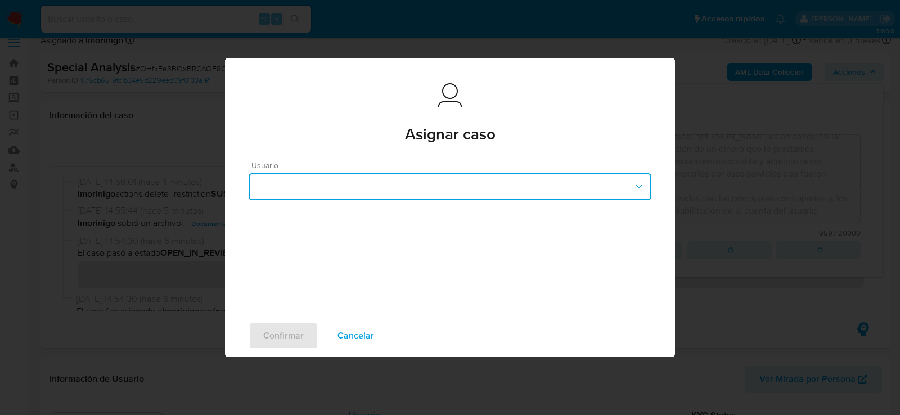
click at [349, 187] on button "button" at bounding box center [450, 186] width 403 height 27
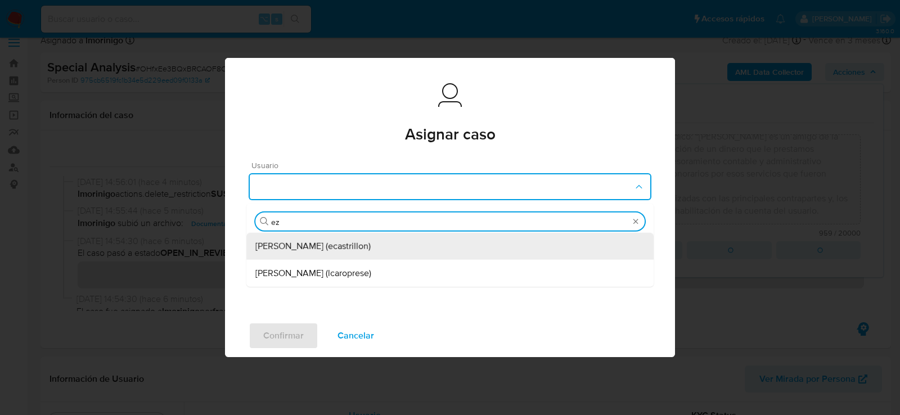
type input "eze"
click at [351, 249] on span "Ezequiel Gonzalo Castrillon (ecastrillon)" at bounding box center [312, 246] width 115 height 11
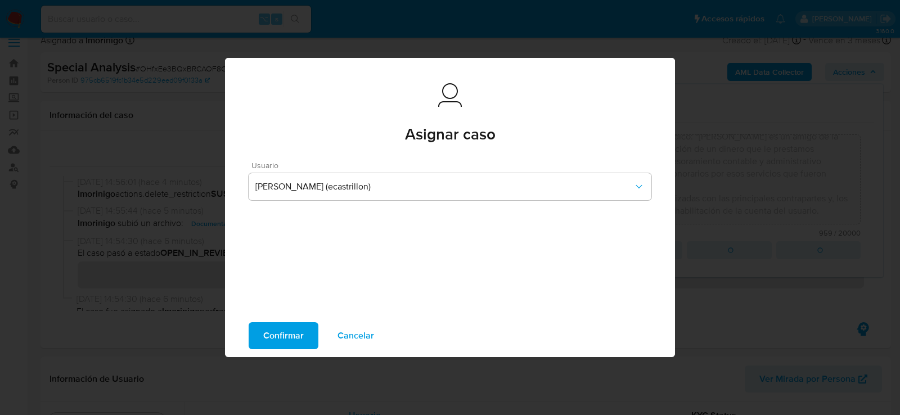
click at [277, 334] on span "Confirmar" at bounding box center [283, 336] width 41 height 25
type textarea "El cliente Lorena Moroni | cuit: 27247562171 se encuentra inscripto como monotr…"
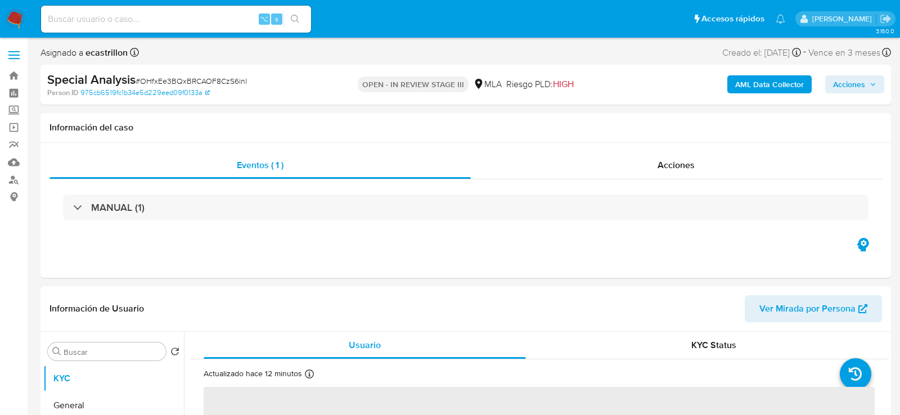
select select "10"
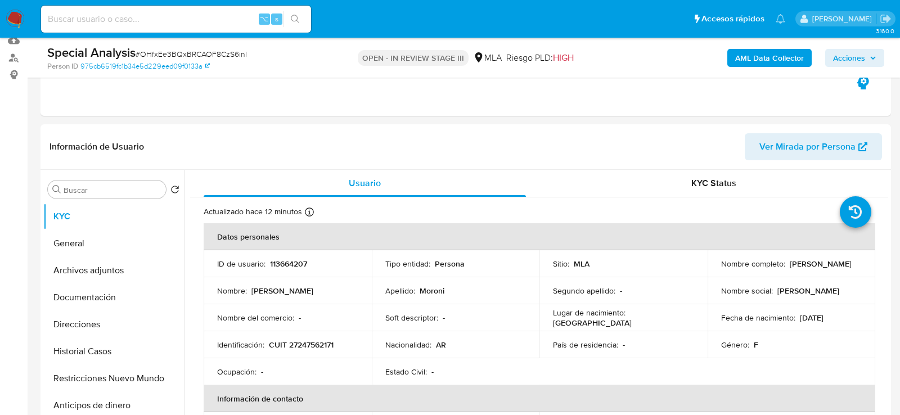
scroll to position [217, 0]
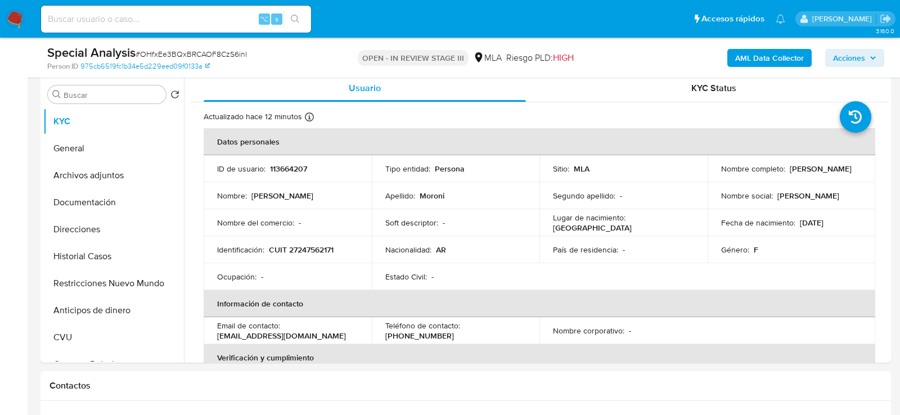
click at [225, 53] on span "# OHfxEe3BQxBRCAOF8CzS6inl" at bounding box center [191, 53] width 111 height 11
copy span "OHfxEe3BQxBRCAOF8CzS6inl"
